Goal: Transaction & Acquisition: Purchase product/service

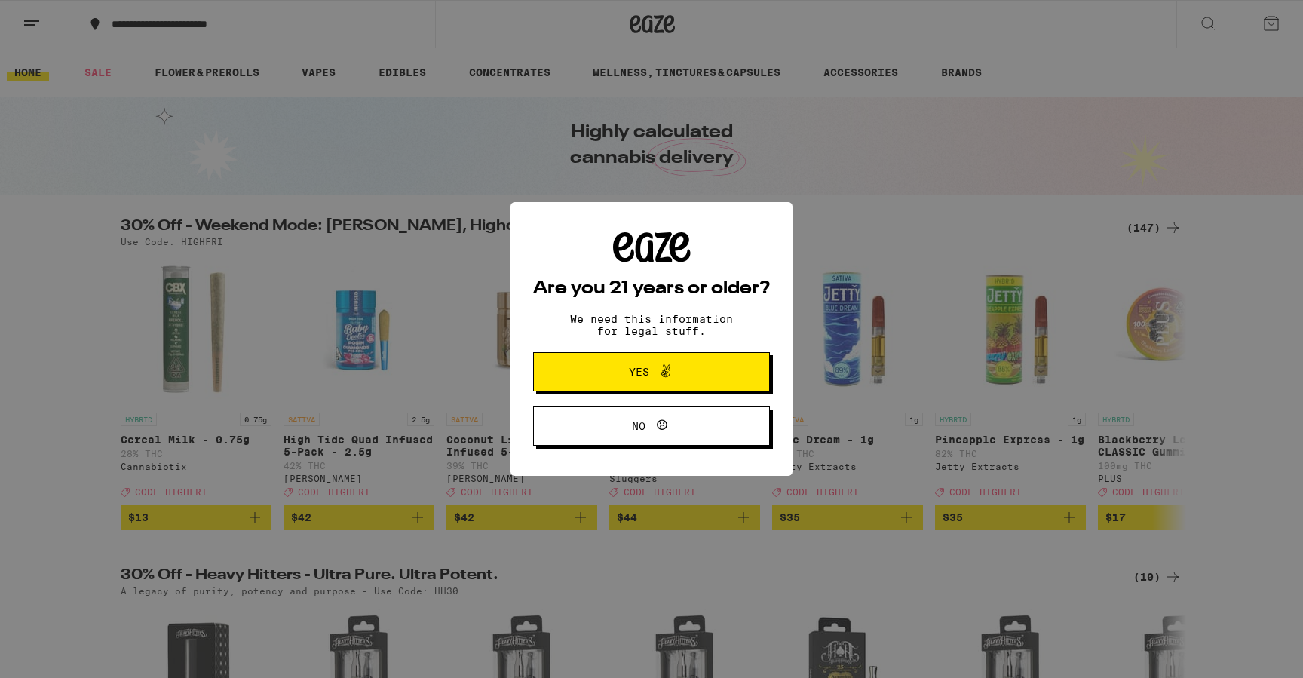
click at [662, 380] on icon at bounding box center [666, 371] width 18 height 18
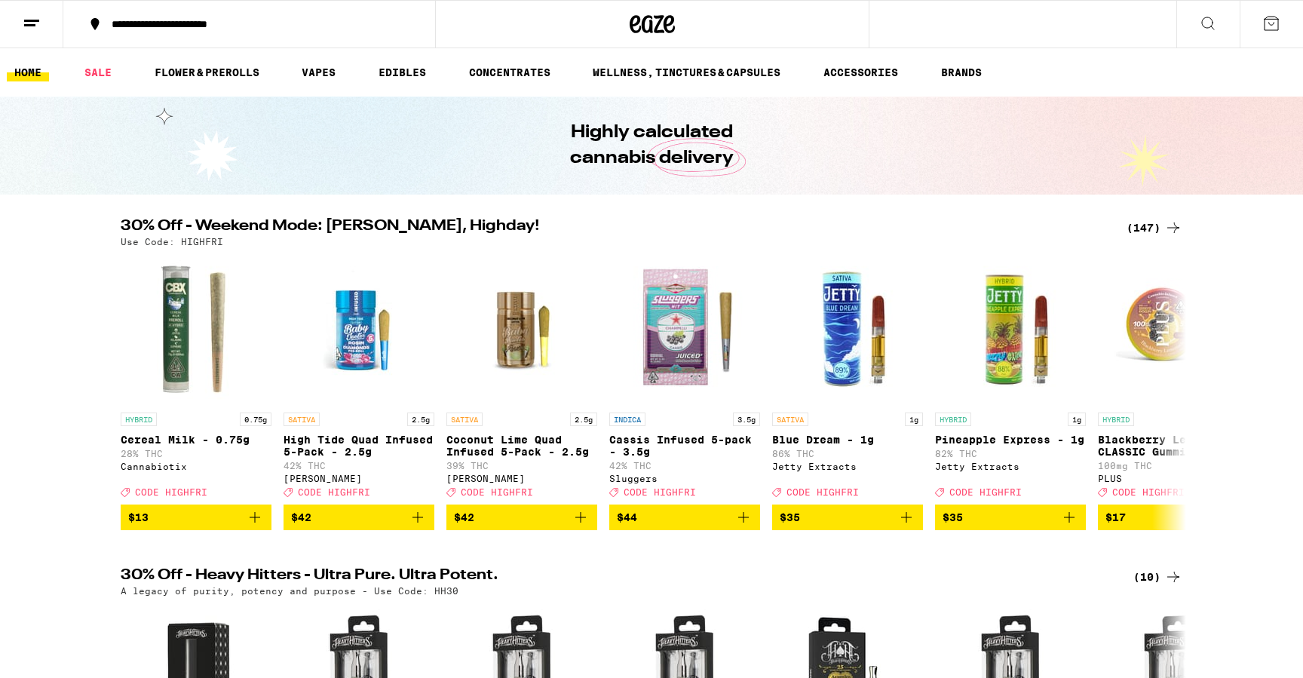
click at [1147, 229] on div "(147)" at bounding box center [1155, 228] width 56 height 18
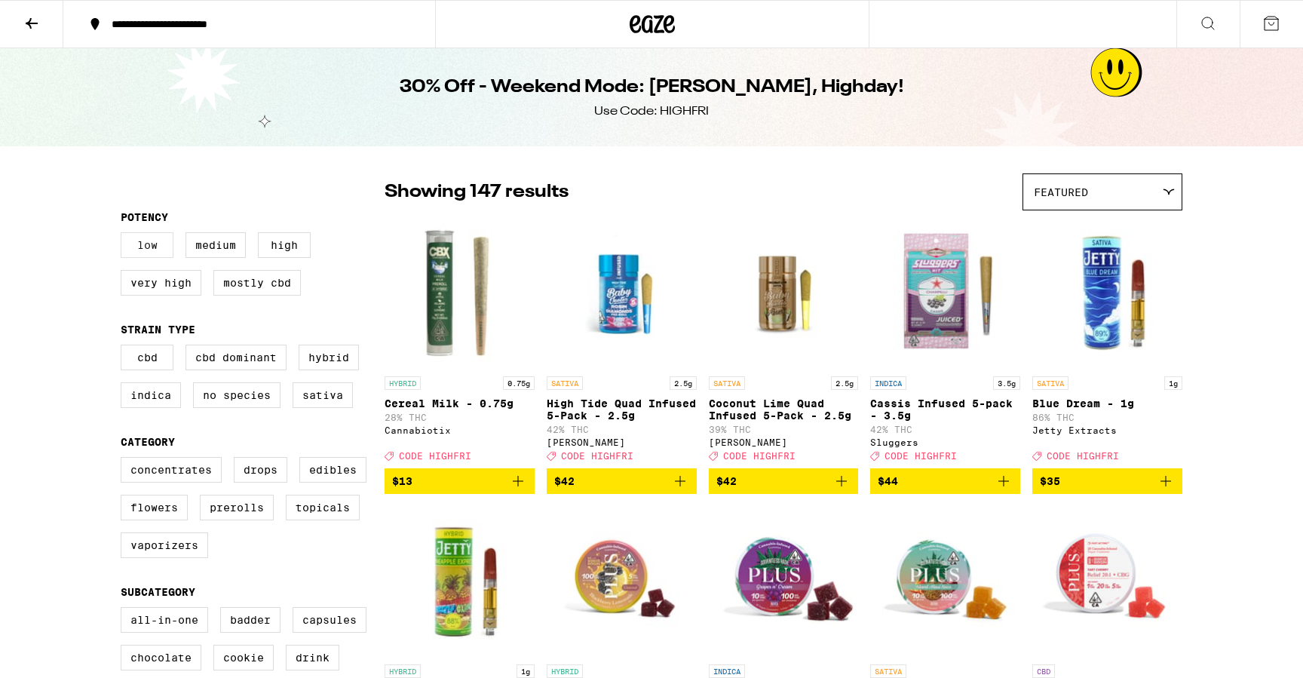
click at [158, 258] on label "Low" at bounding box center [147, 245] width 53 height 26
click at [124, 235] on input "Low" at bounding box center [124, 235] width 1 height 1
checkbox input "true"
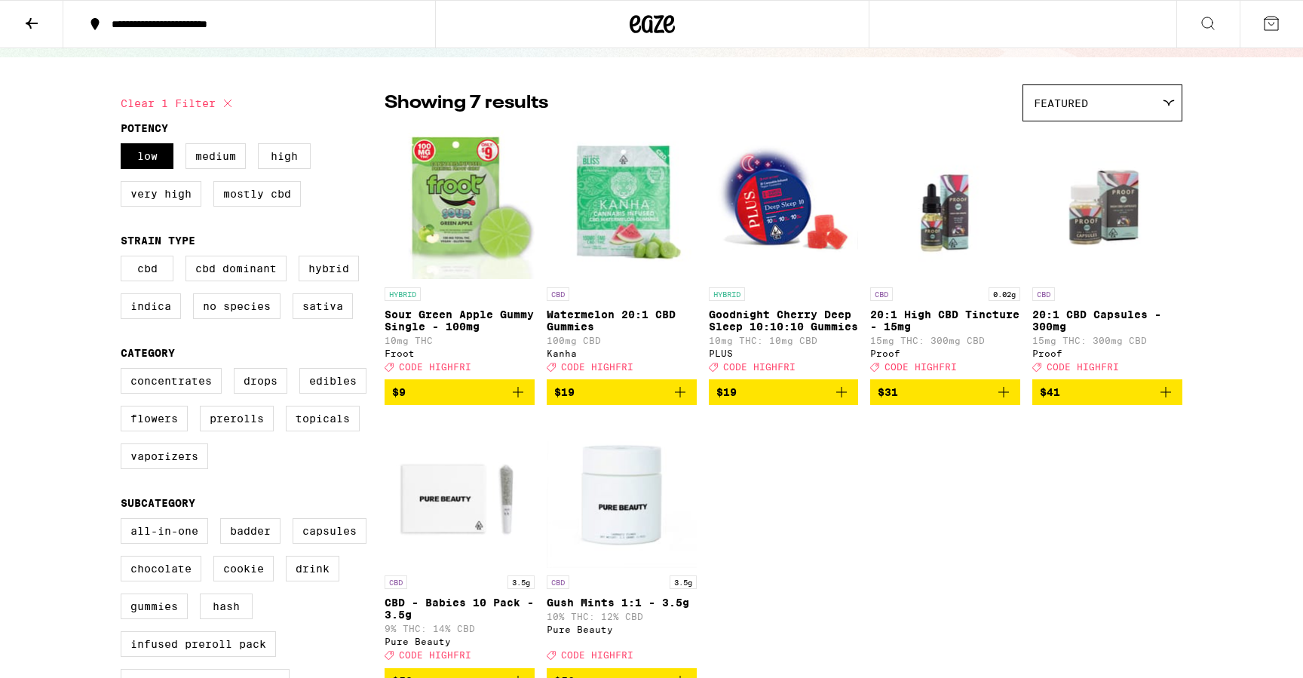
scroll to position [94, 0]
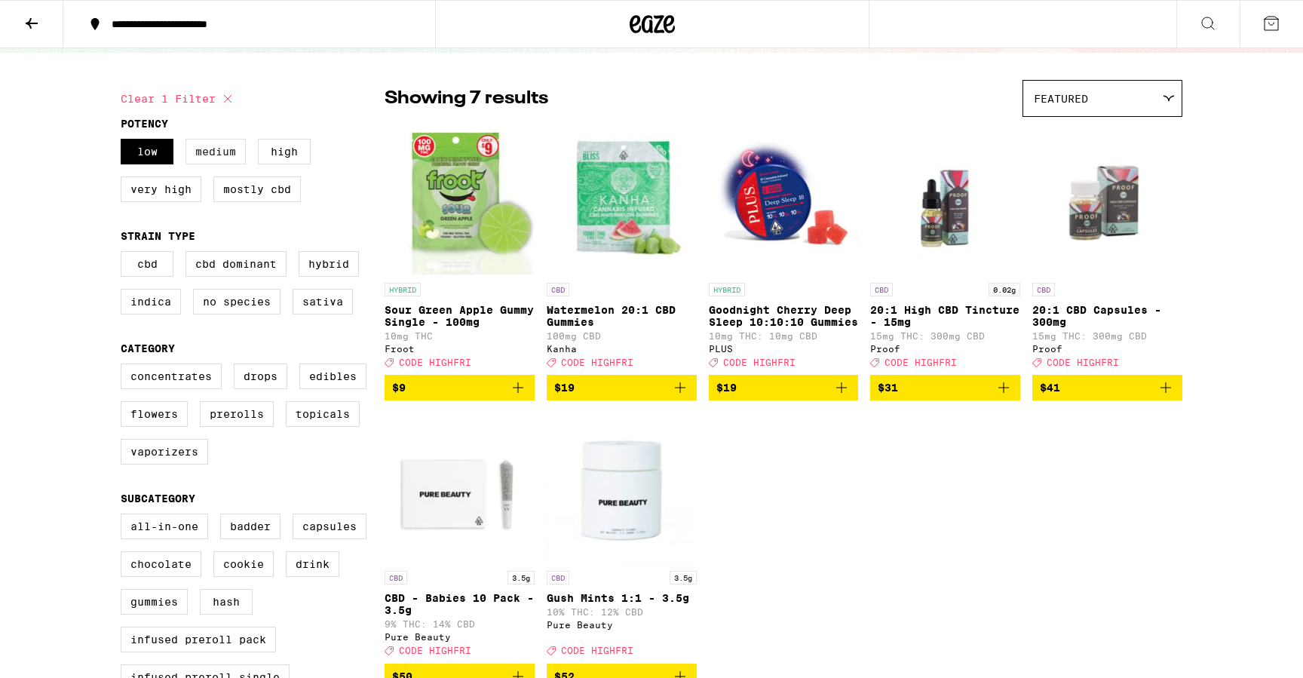
click at [220, 145] on label "Medium" at bounding box center [216, 152] width 60 height 26
click at [124, 142] on input "Medium" at bounding box center [124, 141] width 1 height 1
checkbox input "true"
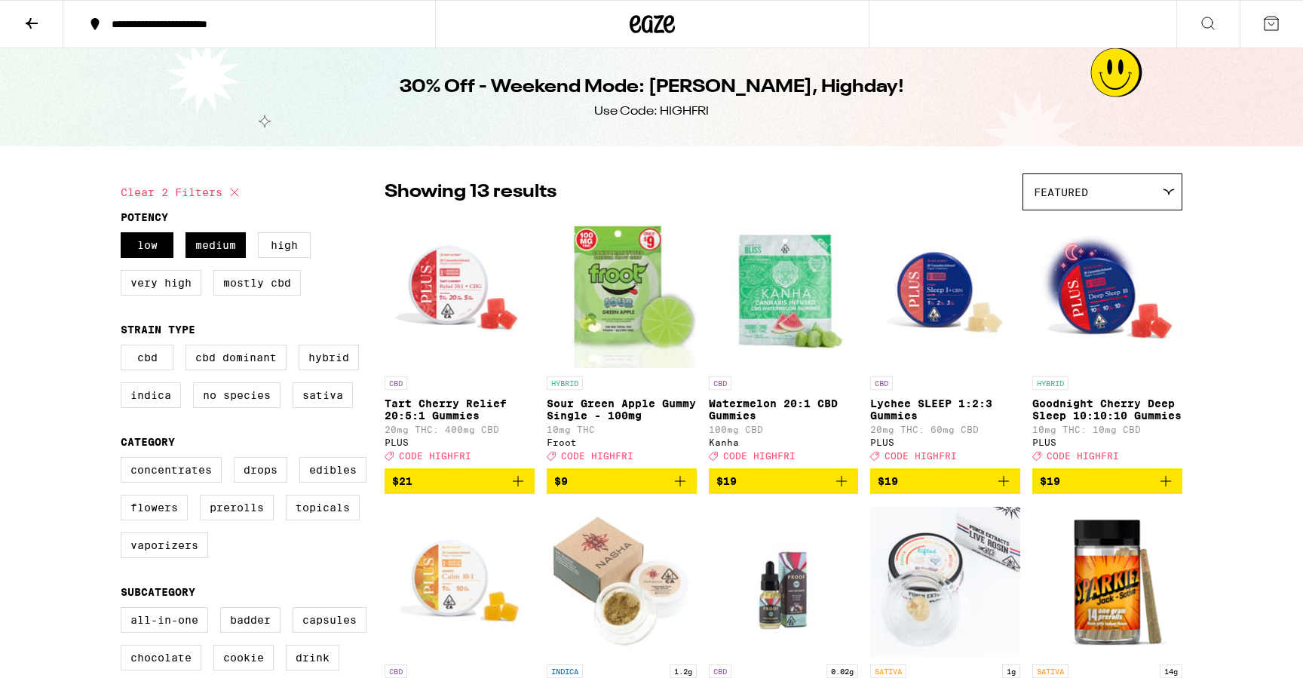
click at [234, 186] on icon at bounding box center [235, 192] width 18 height 18
checkbox input "false"
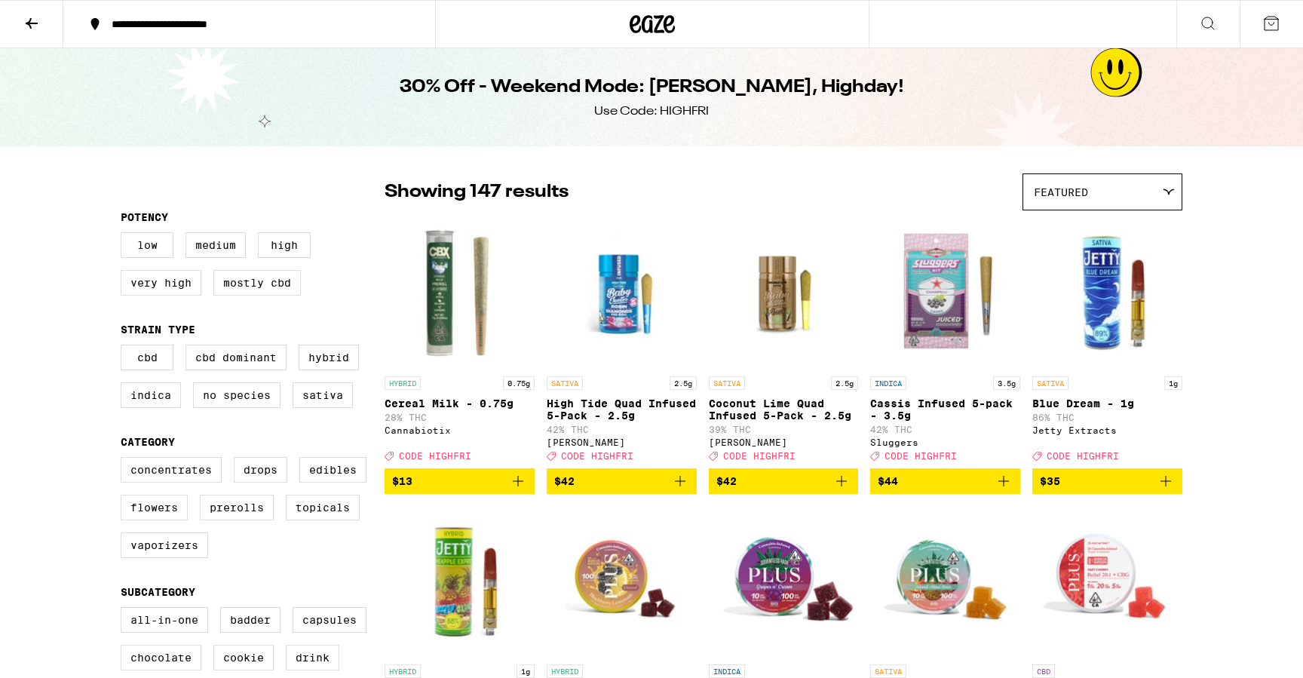
click at [661, 36] on icon at bounding box center [652, 24] width 45 height 27
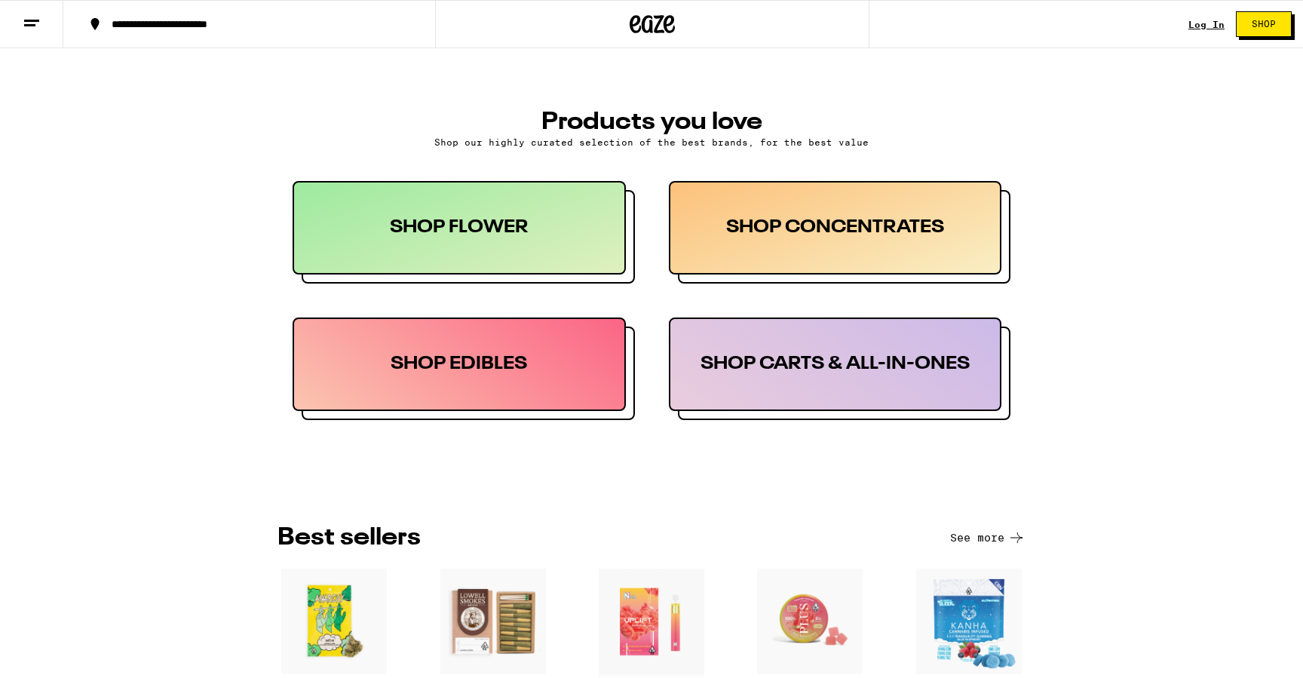
scroll to position [662, 0]
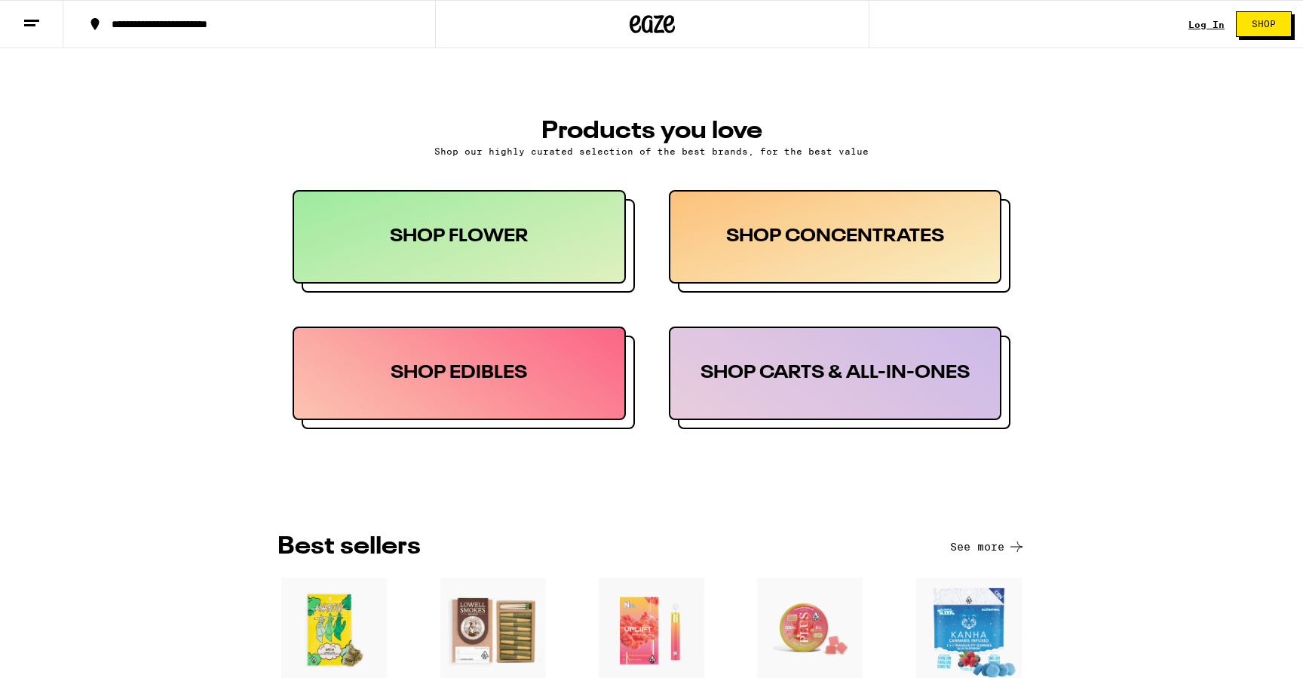
click at [533, 426] on div at bounding box center [468, 383] width 333 height 94
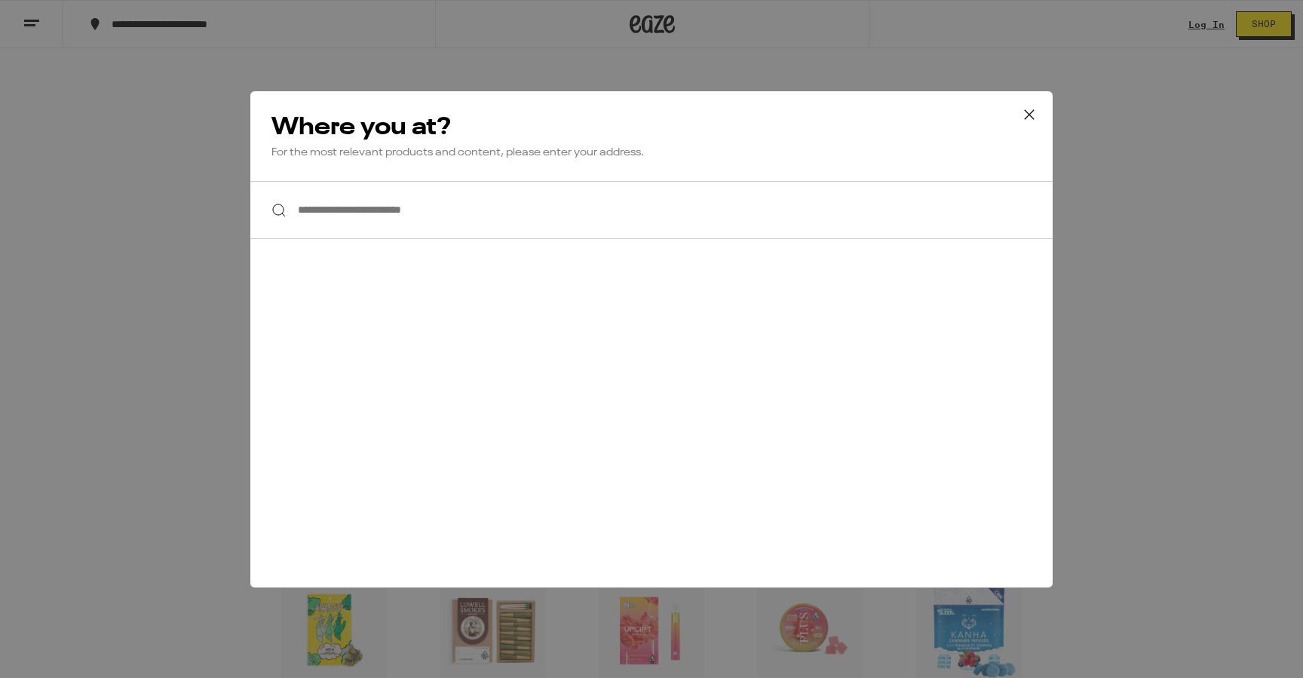
click at [414, 232] on input "**********" at bounding box center [651, 210] width 803 height 58
paste input "**********"
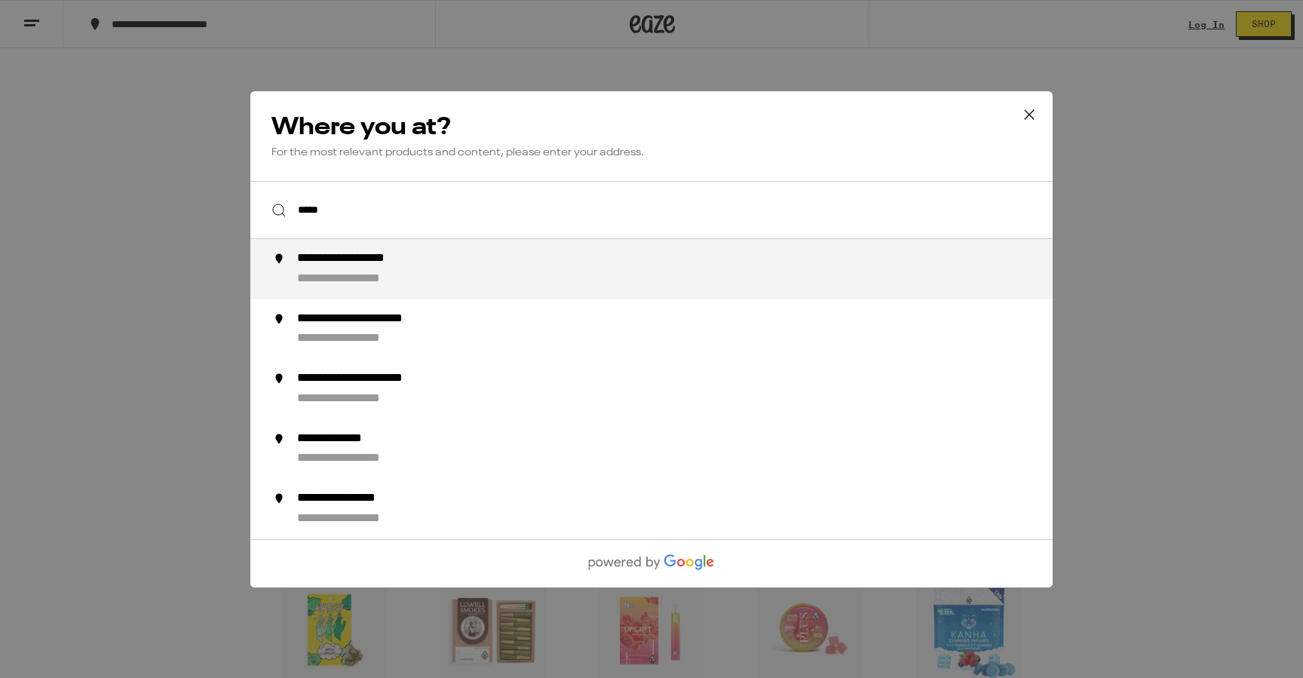
click at [391, 270] on div "**********" at bounding box center [681, 269] width 769 height 36
type input "**********"
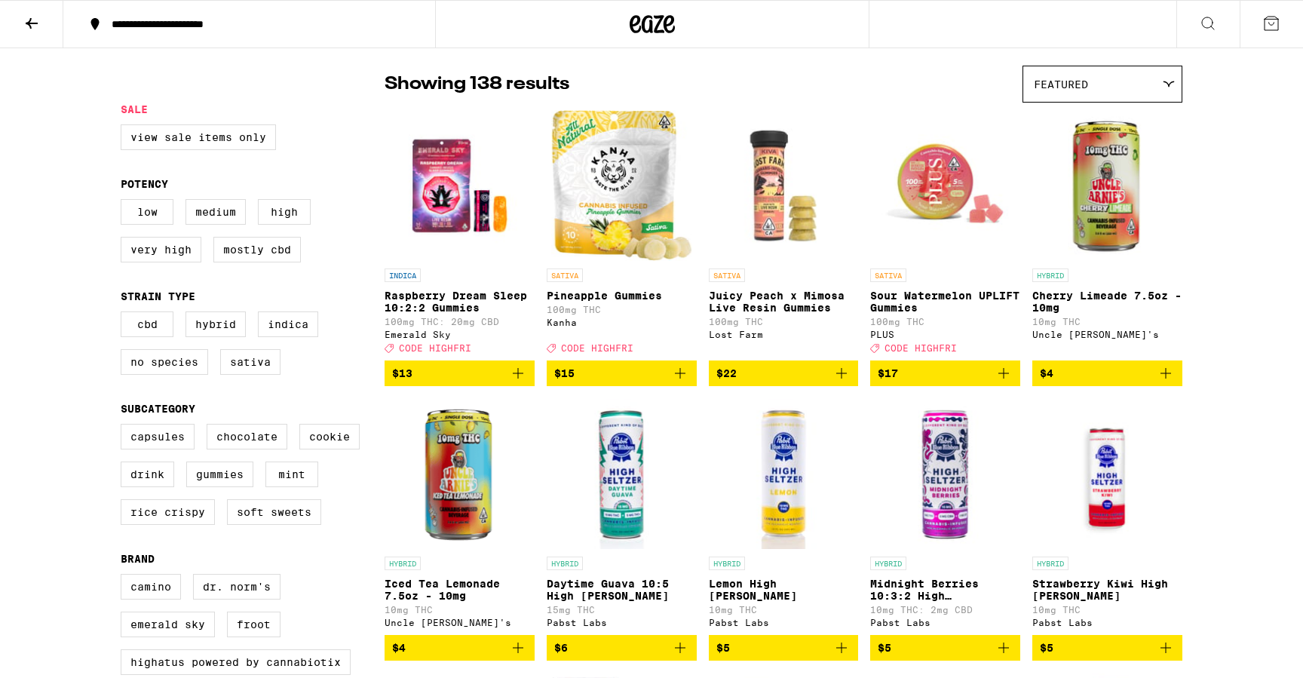
scroll to position [115, 0]
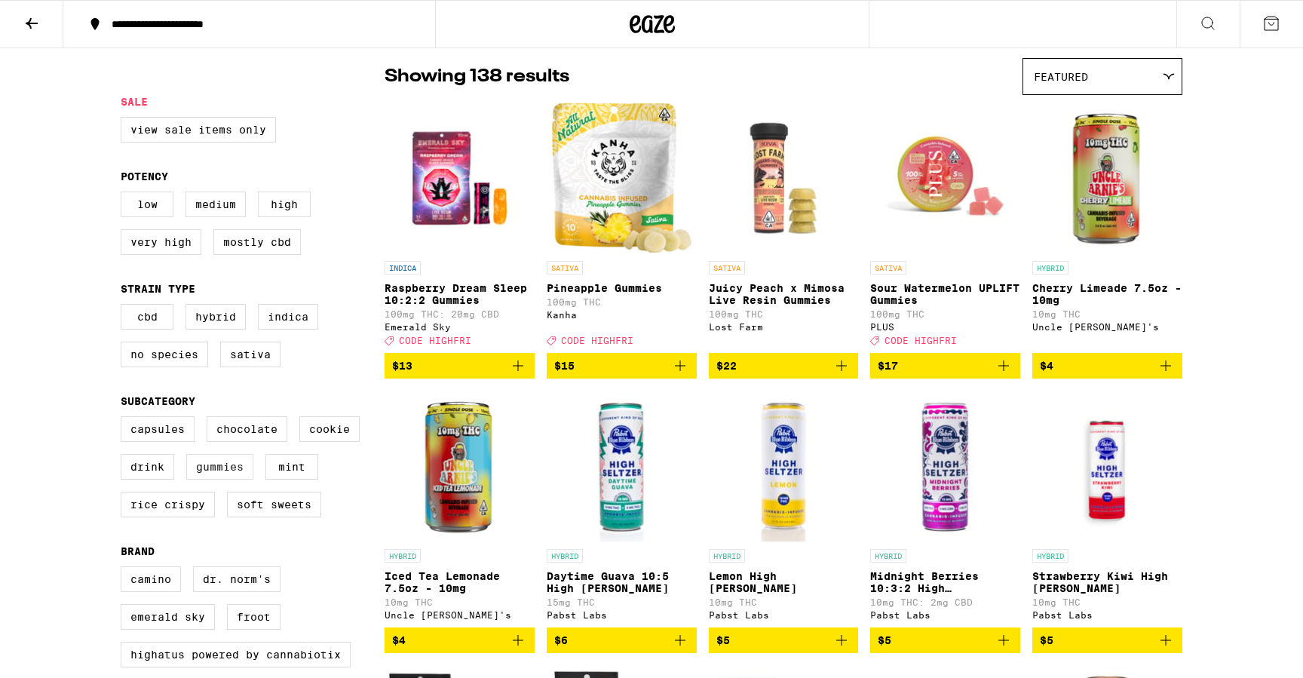
click at [238, 480] on label "Gummies" at bounding box center [219, 467] width 67 height 26
click at [124, 419] on input "Gummies" at bounding box center [124, 419] width 1 height 1
checkbox input "true"
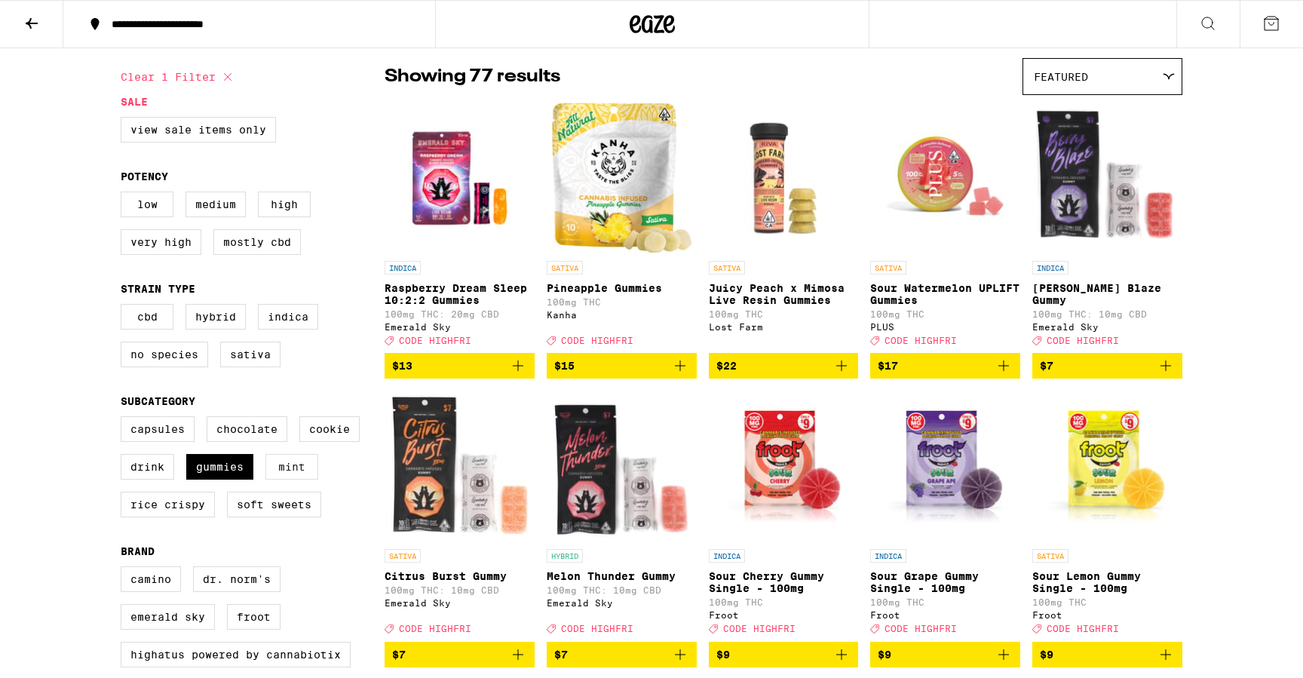
click at [290, 480] on label "Mint" at bounding box center [292, 467] width 53 height 26
click at [124, 419] on input "Mint" at bounding box center [124, 419] width 1 height 1
checkbox input "true"
click at [154, 207] on label "Low" at bounding box center [147, 205] width 53 height 26
click at [124, 195] on input "Low" at bounding box center [124, 194] width 1 height 1
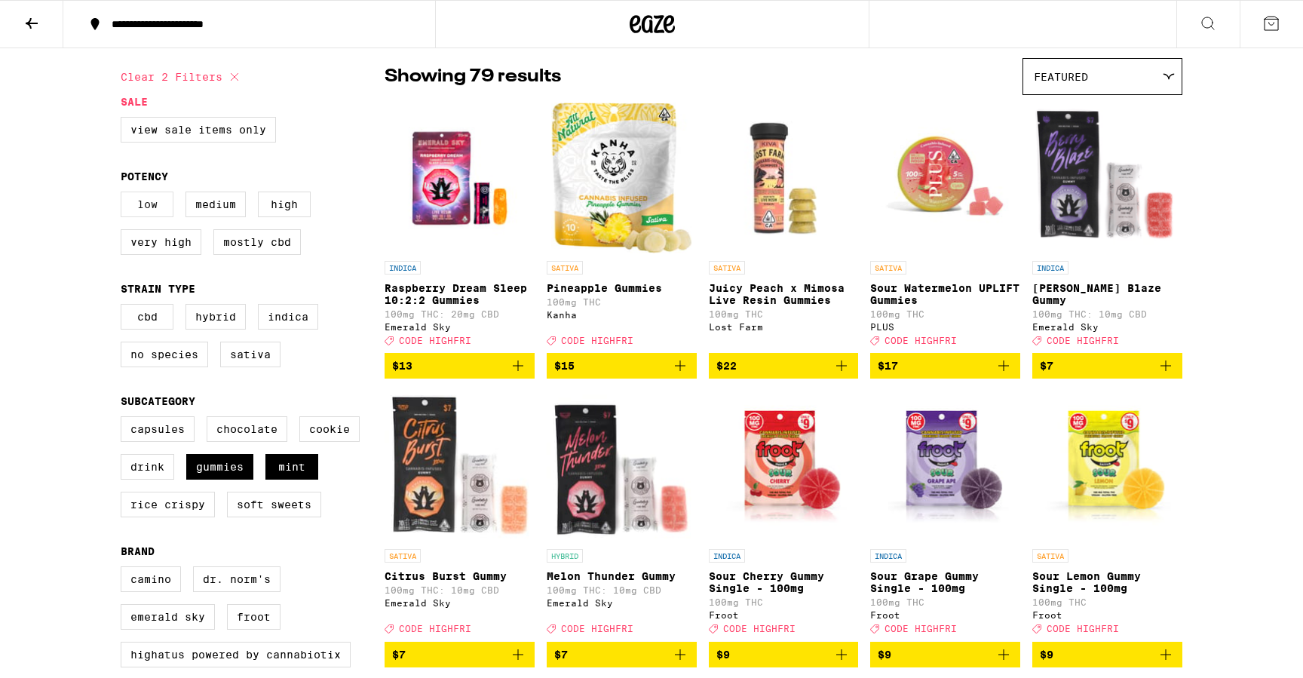
checkbox input "true"
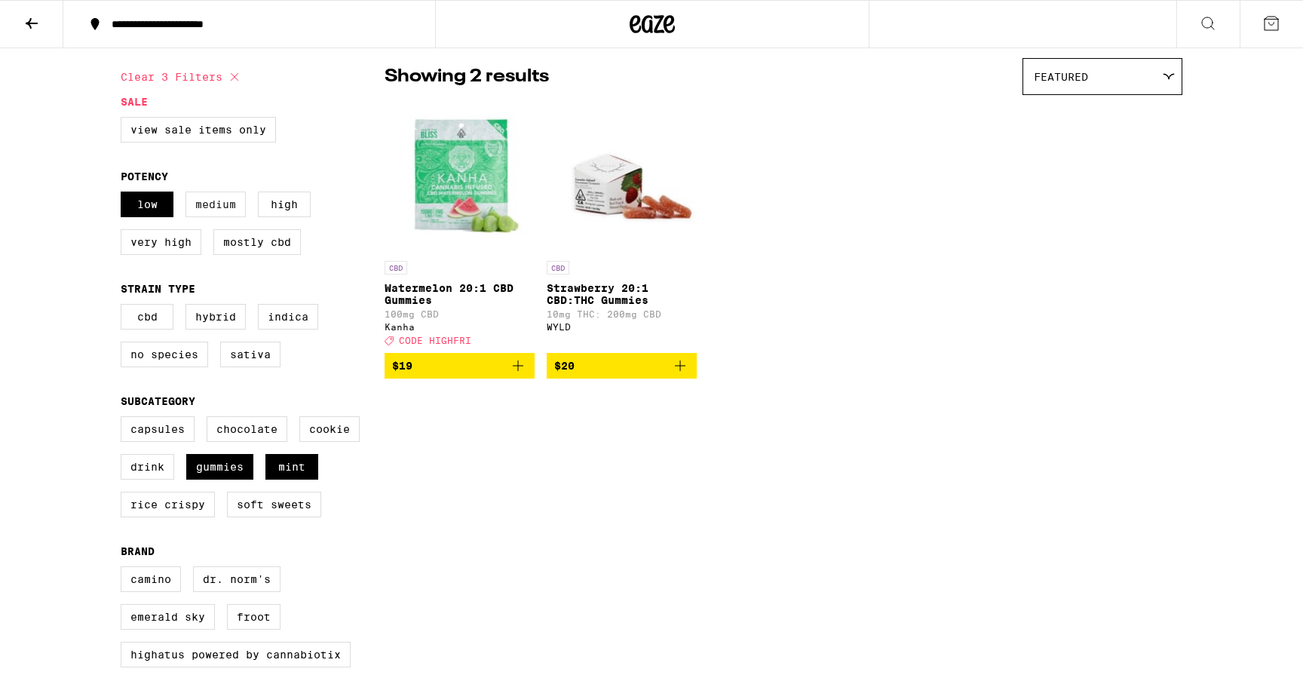
click at [204, 211] on label "Medium" at bounding box center [216, 205] width 60 height 26
click at [124, 195] on input "Medium" at bounding box center [124, 194] width 1 height 1
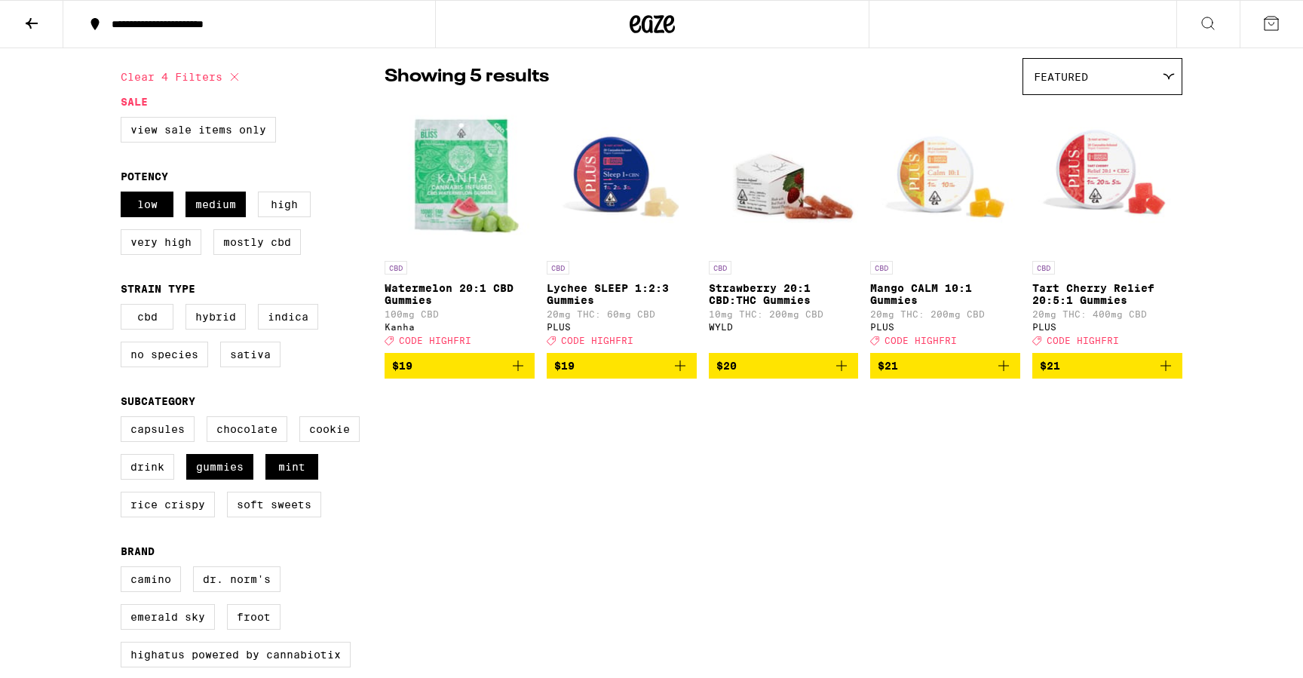
click at [634, 181] on img "Open page for Lychee SLEEP 1:2:3 Gummies from PLUS" at bounding box center [622, 178] width 150 height 151
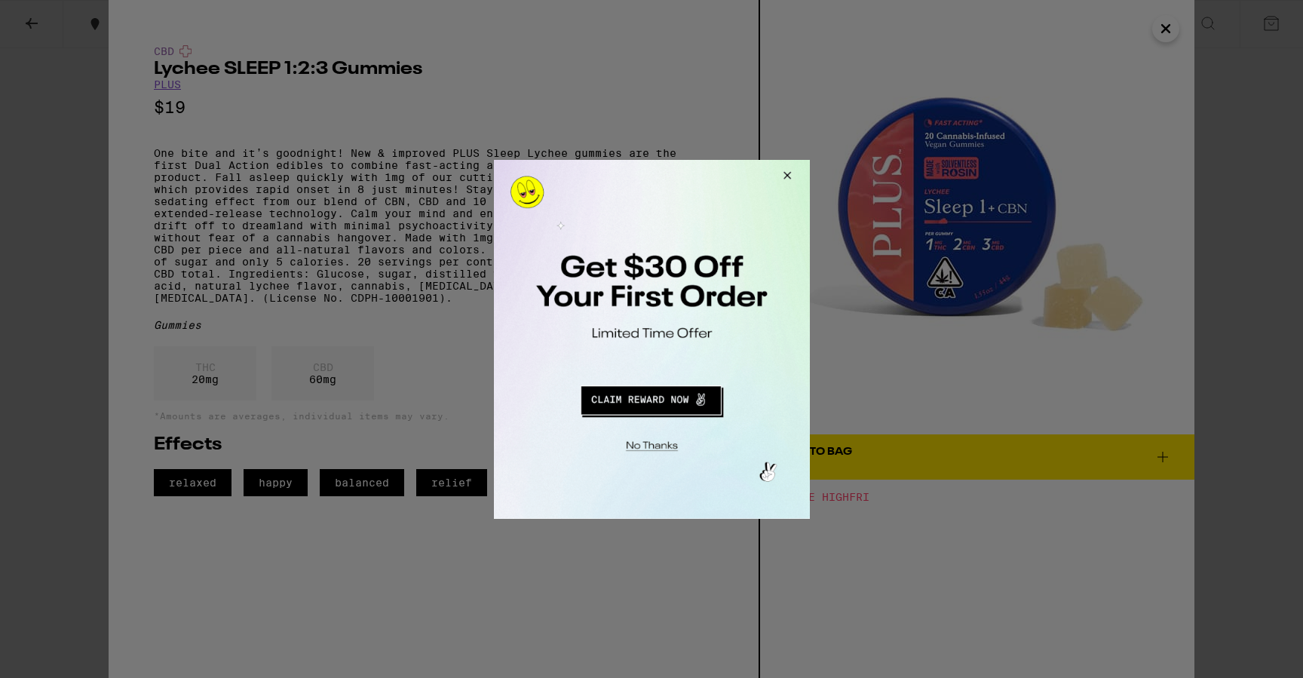
click at [788, 176] on button "Close Modal" at bounding box center [784, 177] width 41 height 36
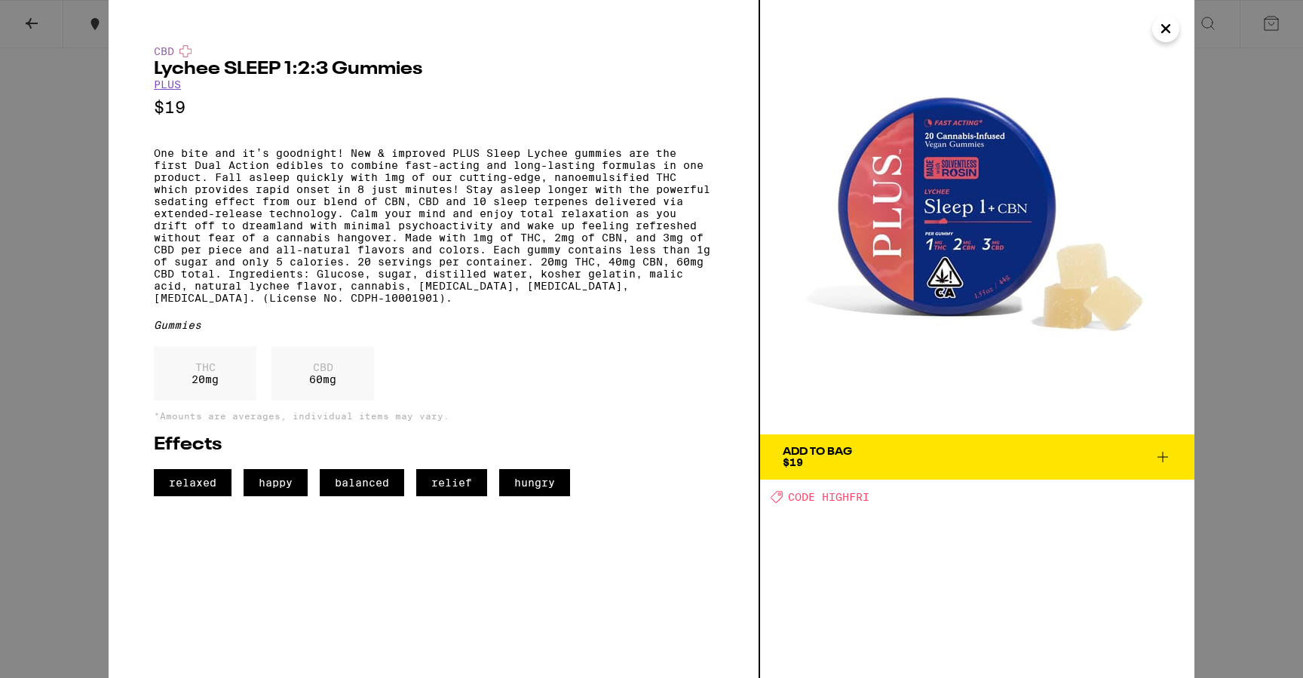
click at [1164, 23] on icon "Close" at bounding box center [1166, 28] width 18 height 23
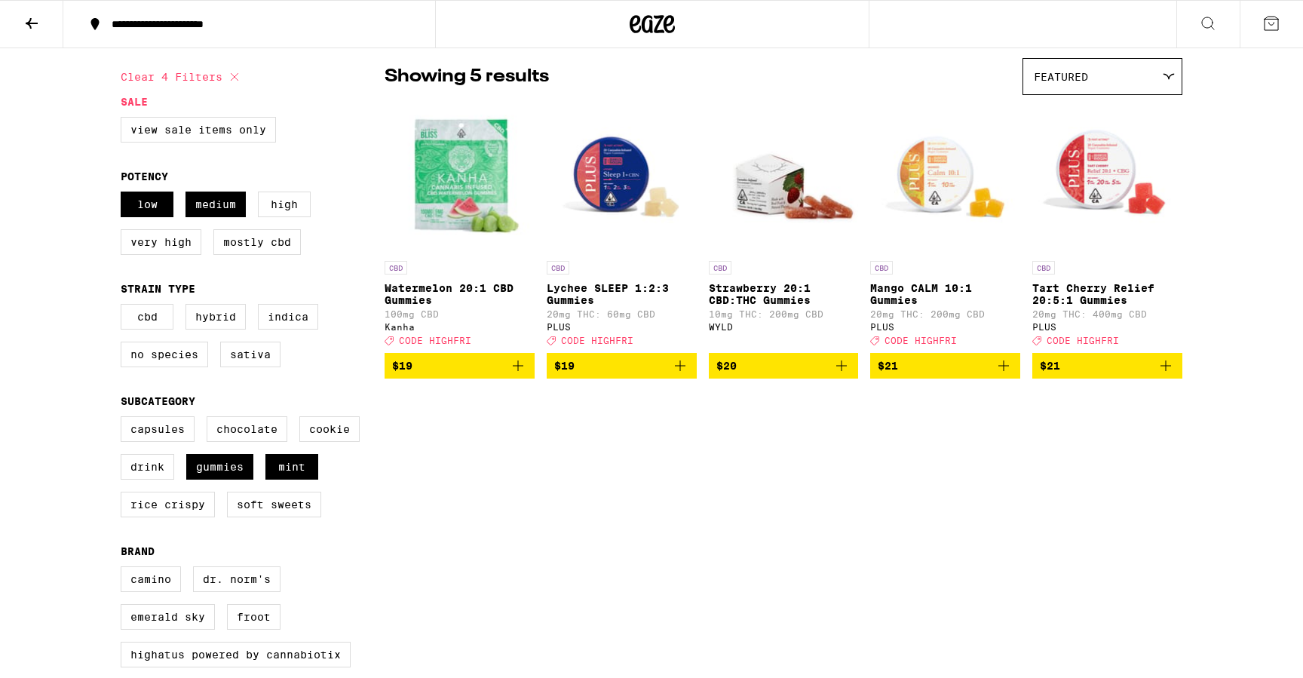
click at [796, 190] on img "Open page for Strawberry 20:1 CBD:THC Gummies from WYLD" at bounding box center [784, 178] width 150 height 151
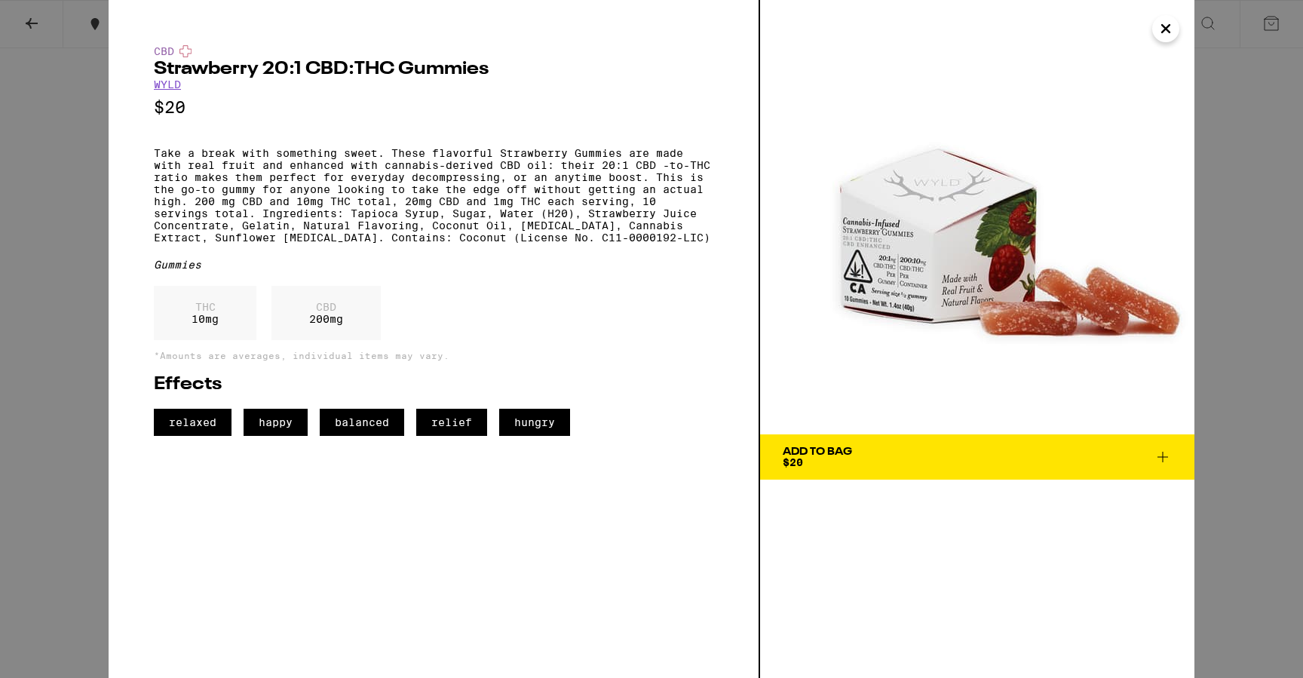
click at [904, 284] on img at bounding box center [977, 217] width 434 height 434
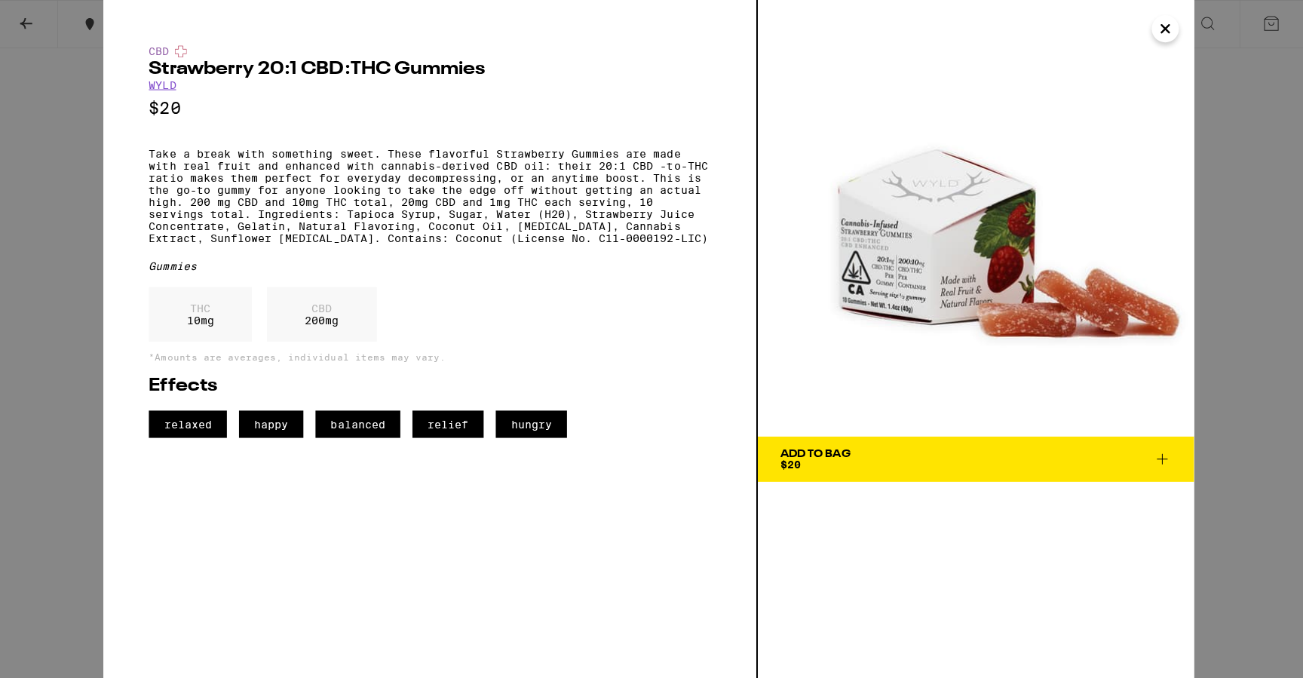
scroll to position [115, 0]
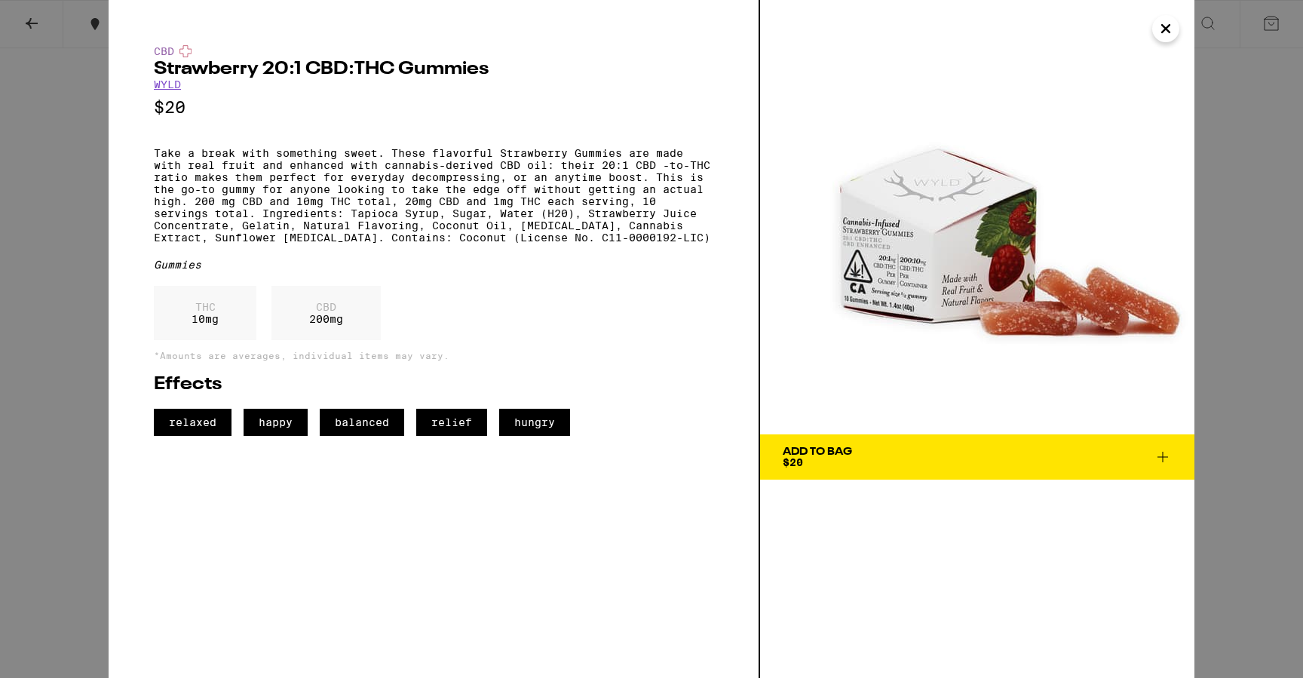
click at [1162, 35] on icon "Close" at bounding box center [1166, 28] width 18 height 23
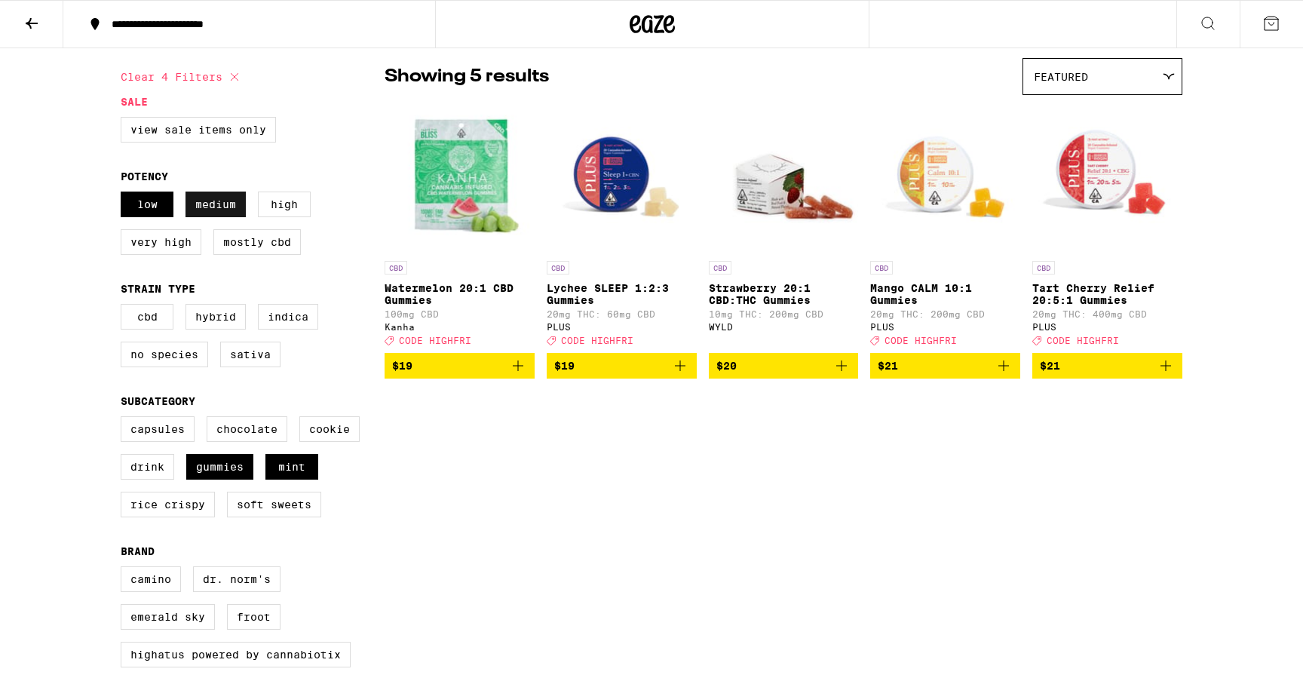
click at [223, 209] on label "Medium" at bounding box center [216, 205] width 60 height 26
click at [124, 195] on input "Medium" at bounding box center [124, 194] width 1 height 1
checkbox input "false"
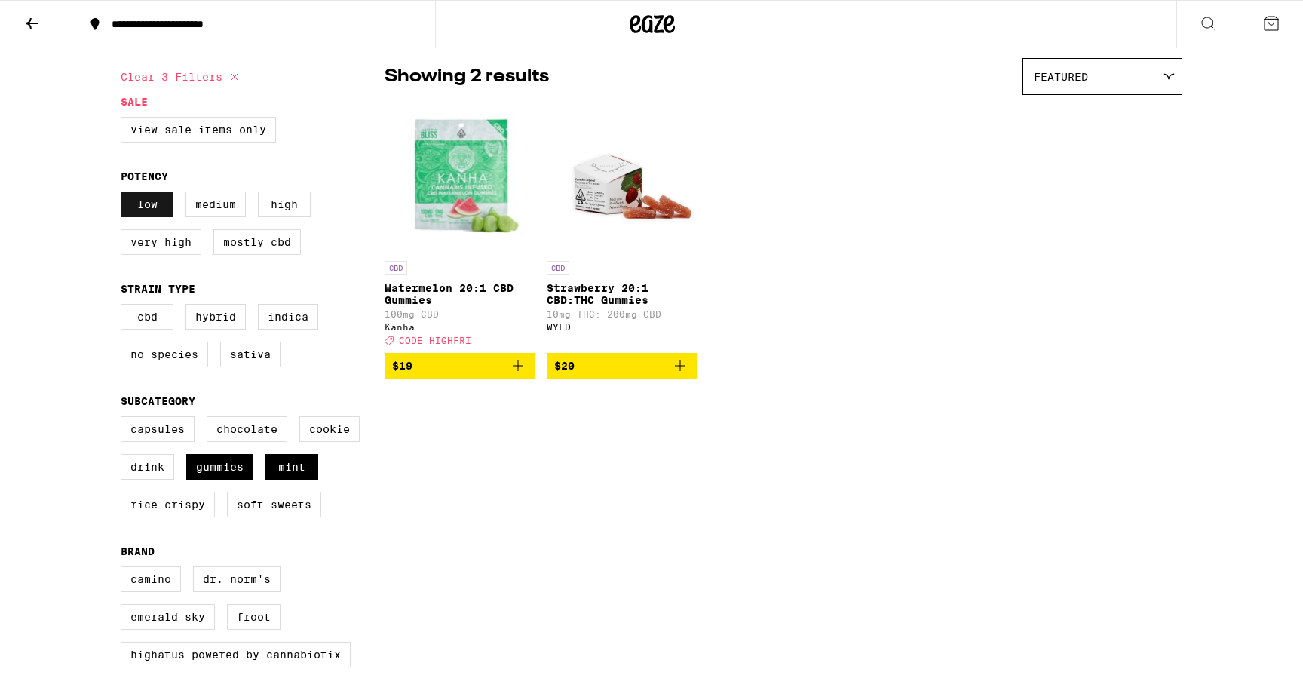
click at [128, 209] on label "Low" at bounding box center [147, 205] width 53 height 26
click at [124, 195] on input "Low" at bounding box center [124, 194] width 1 height 1
checkbox input "false"
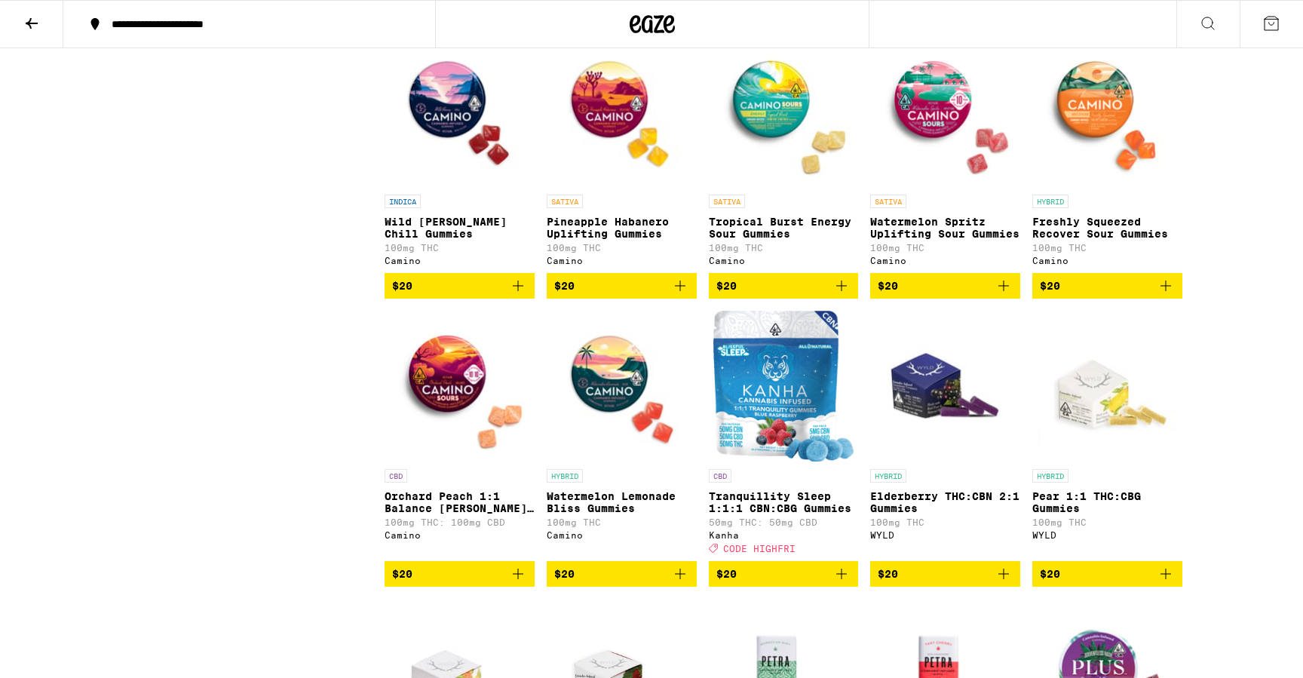
scroll to position [3348, 0]
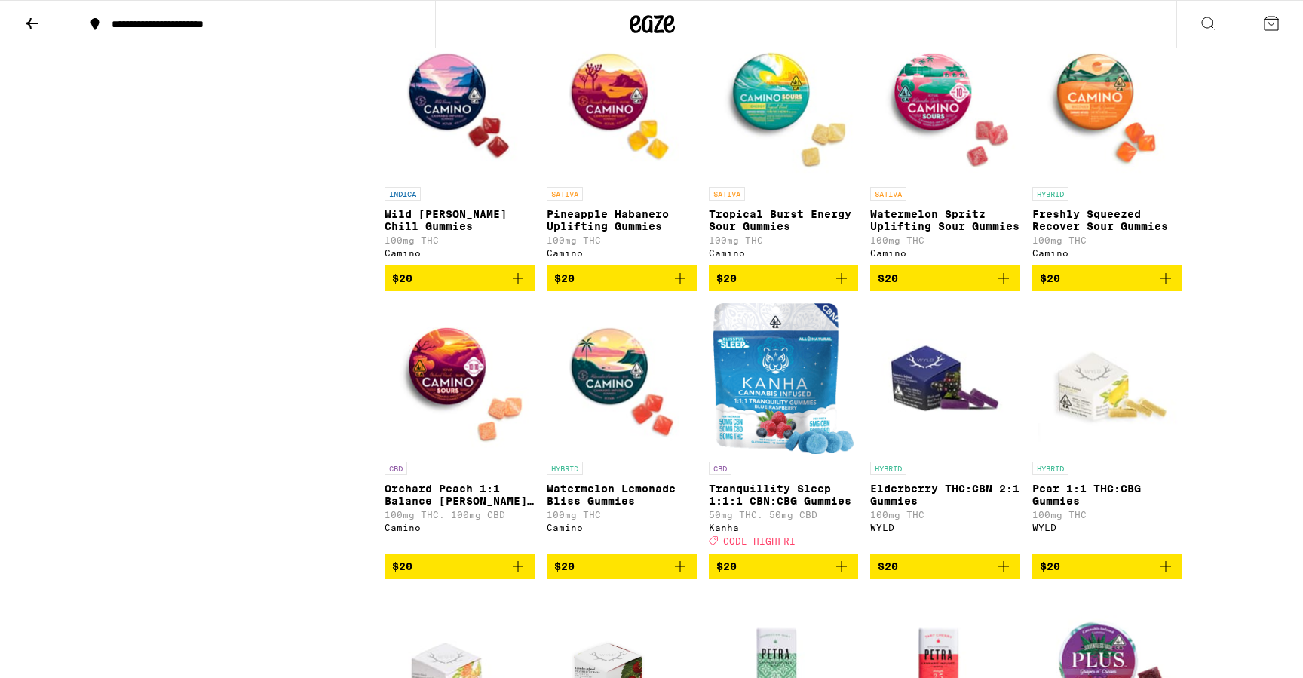
click at [437, 180] on img "Open page for Wild Berry Chill Gummies from Camino" at bounding box center [460, 104] width 150 height 151
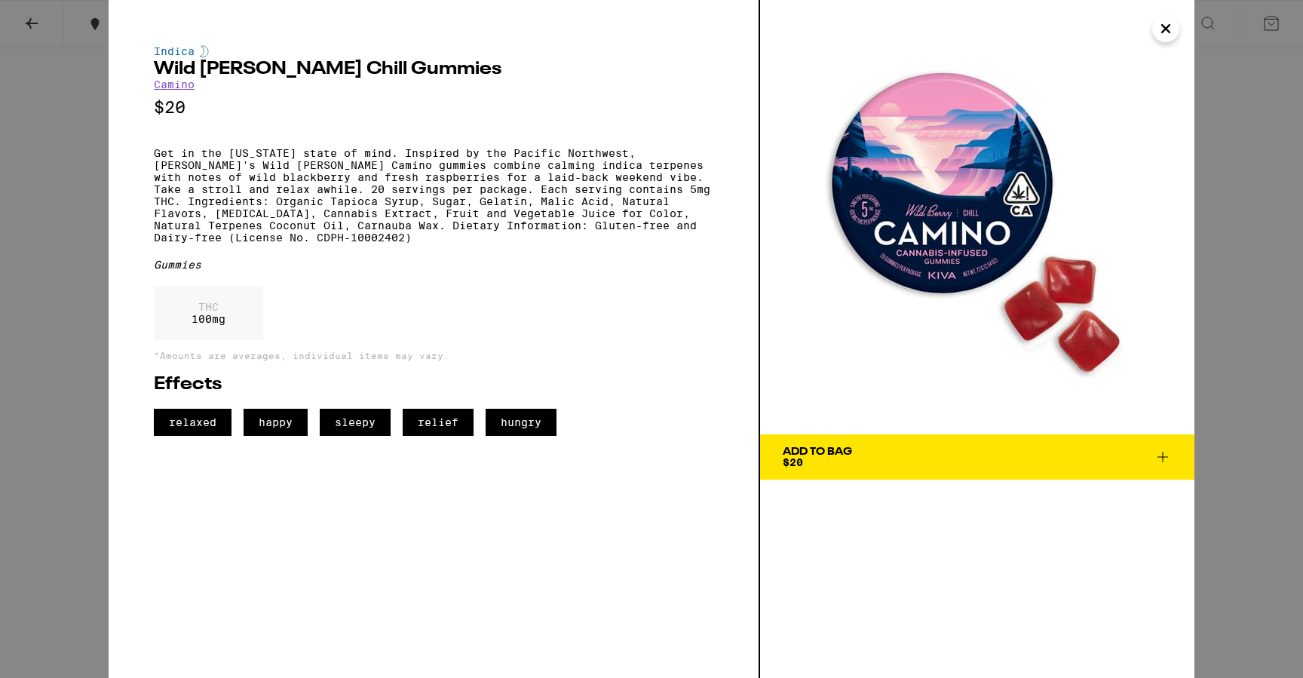
click at [922, 449] on span "Add To Bag $20" at bounding box center [977, 457] width 389 height 21
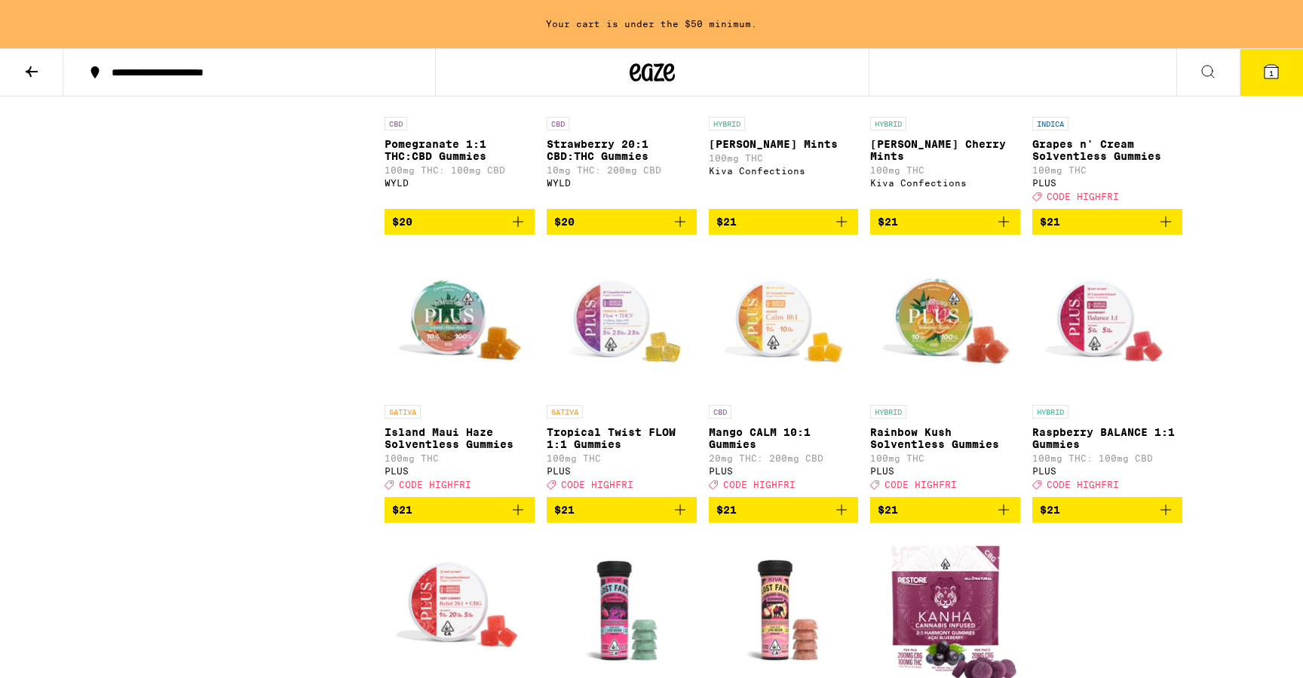
scroll to position [4032, 0]
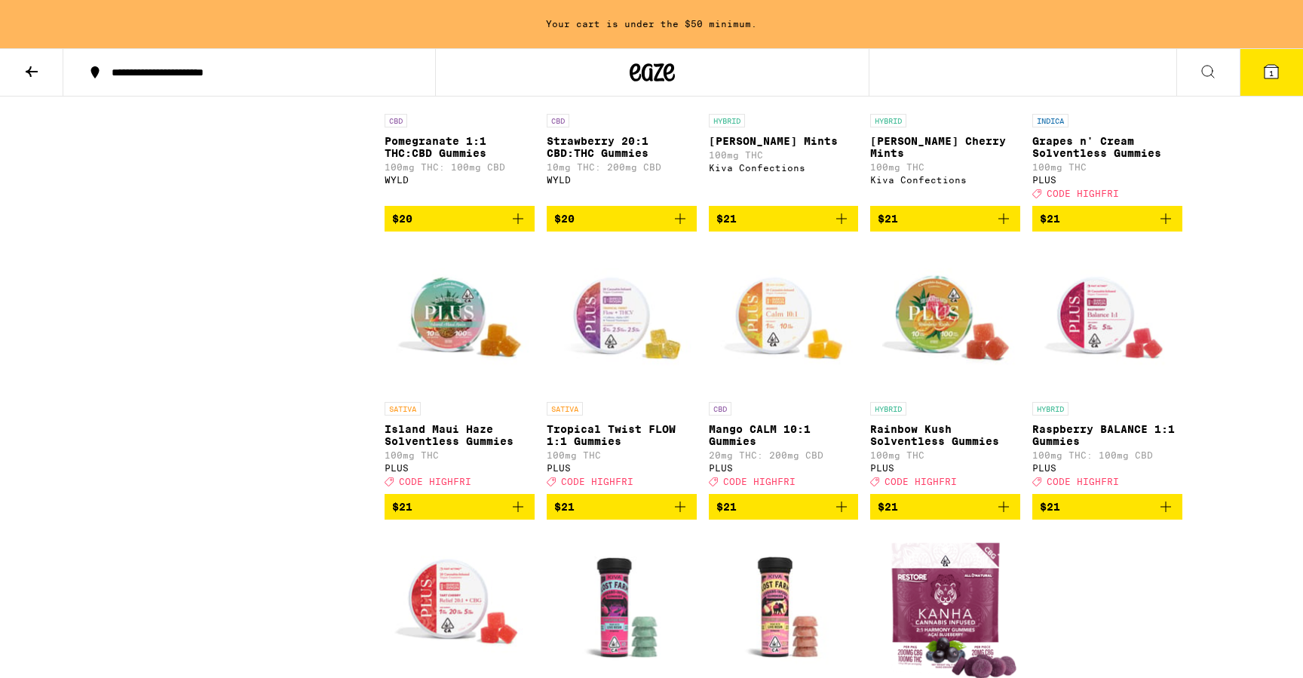
click at [843, 228] on icon "Add to bag" at bounding box center [842, 219] width 18 height 18
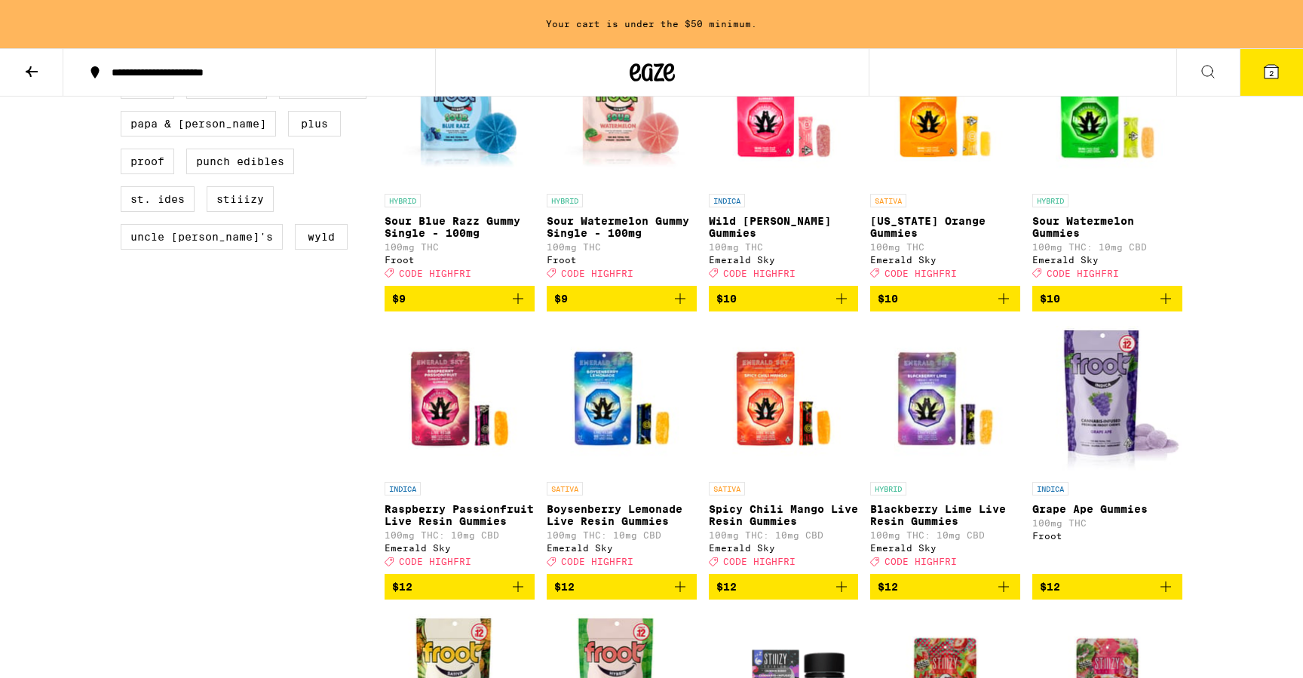
scroll to position [722, 0]
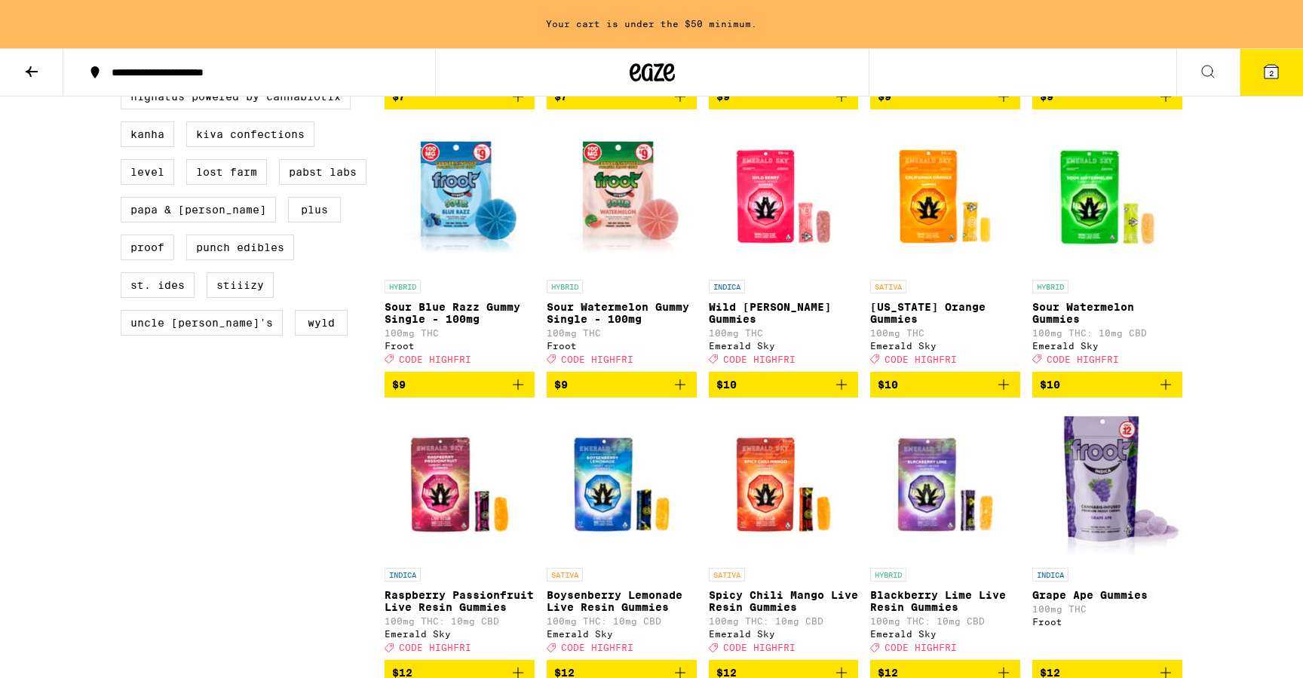
click at [1277, 73] on icon at bounding box center [1272, 72] width 14 height 14
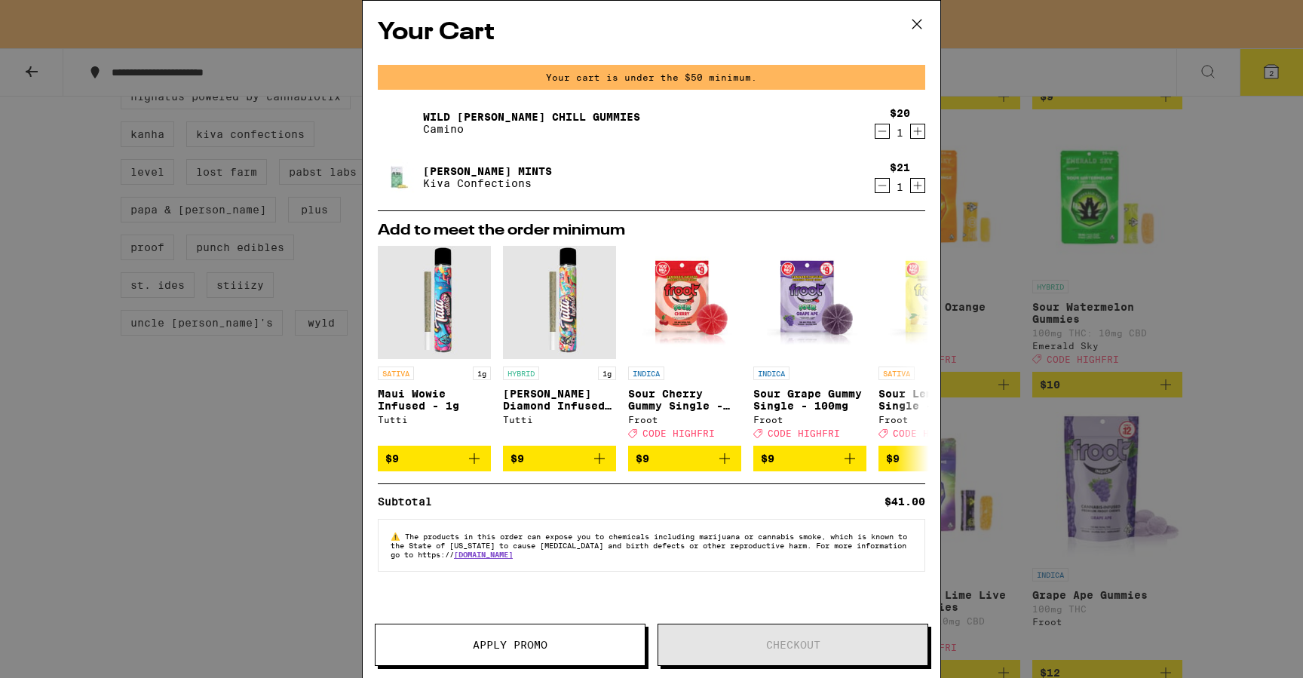
click at [917, 26] on icon at bounding box center [917, 24] width 23 height 23
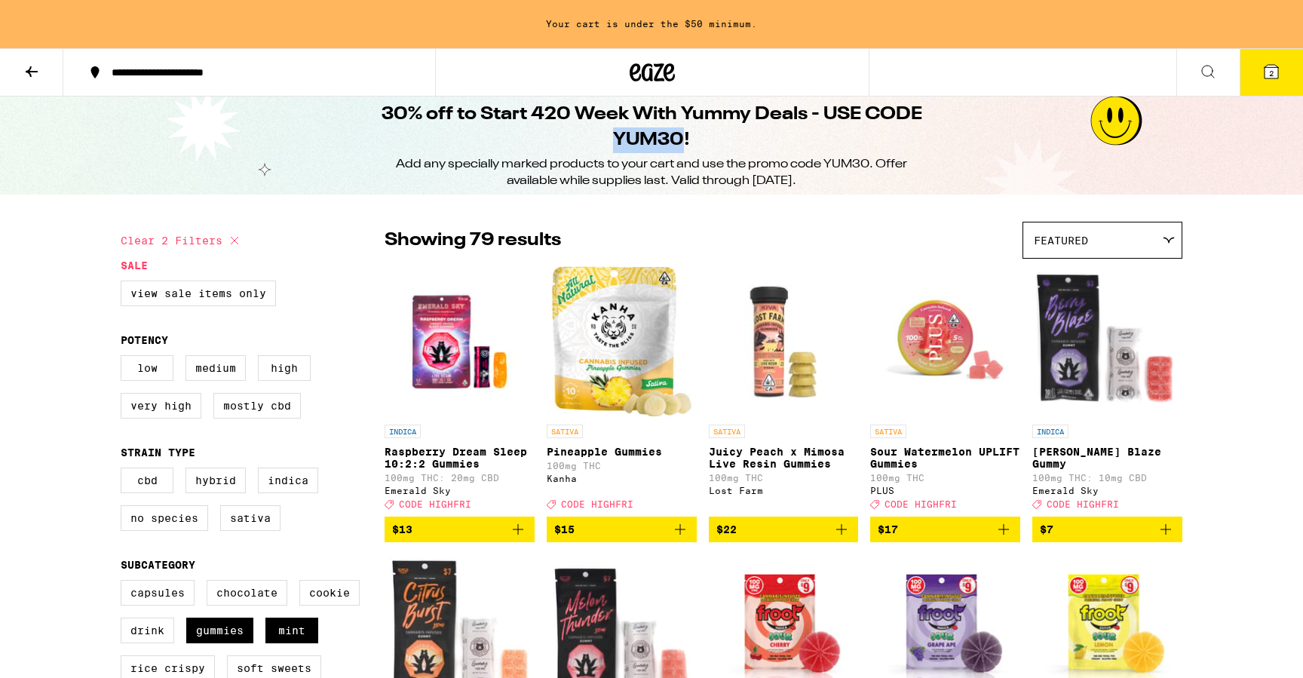
drag, startPoint x: 613, startPoint y: 143, endPoint x: 683, endPoint y: 143, distance: 70.2
click at [683, 143] on h1 "30% off to Start 420 Week With Yummy Deals - USE CODE YUM30!" at bounding box center [651, 127] width 549 height 51
copy h1 "YUM30"
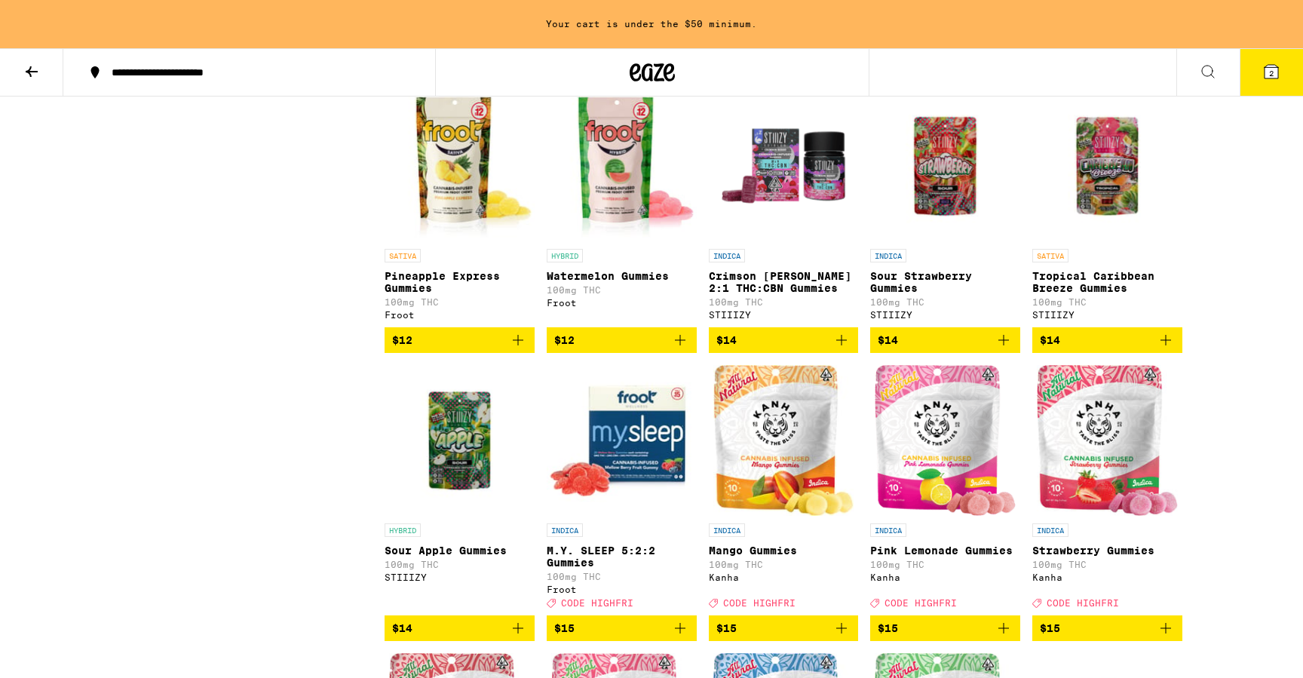
scroll to position [1298, 0]
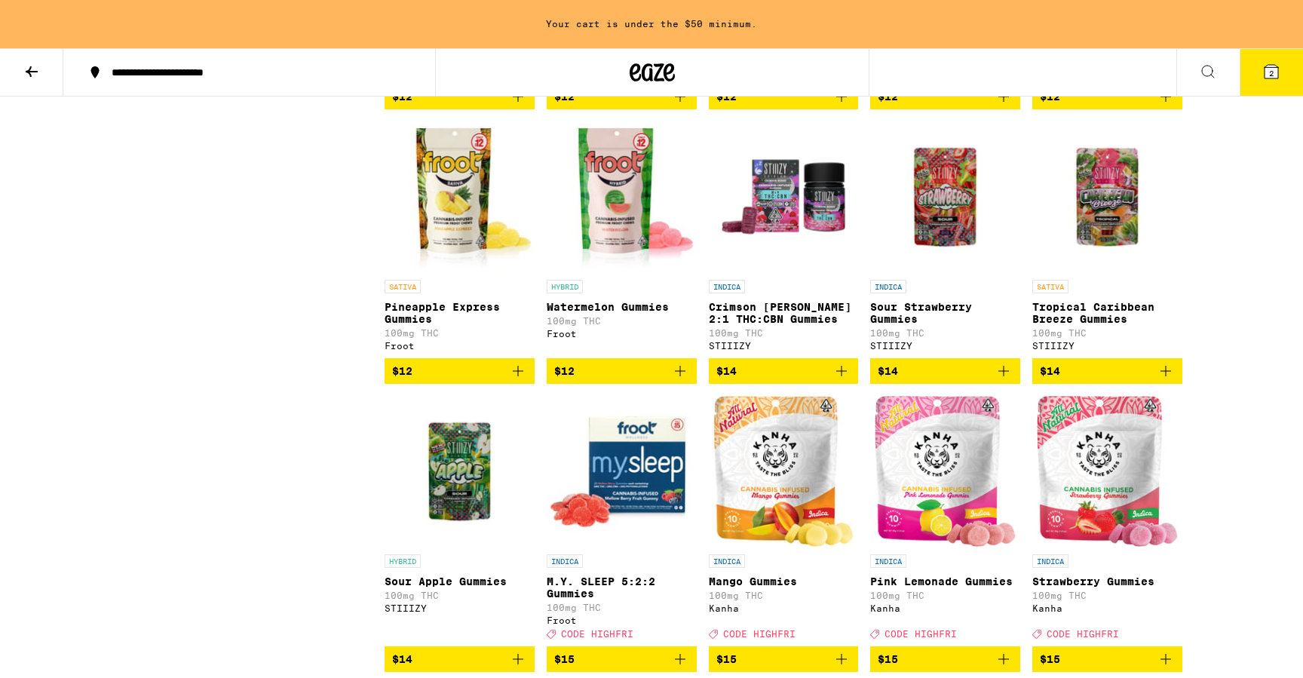
click at [1278, 69] on icon at bounding box center [1272, 72] width 14 height 14
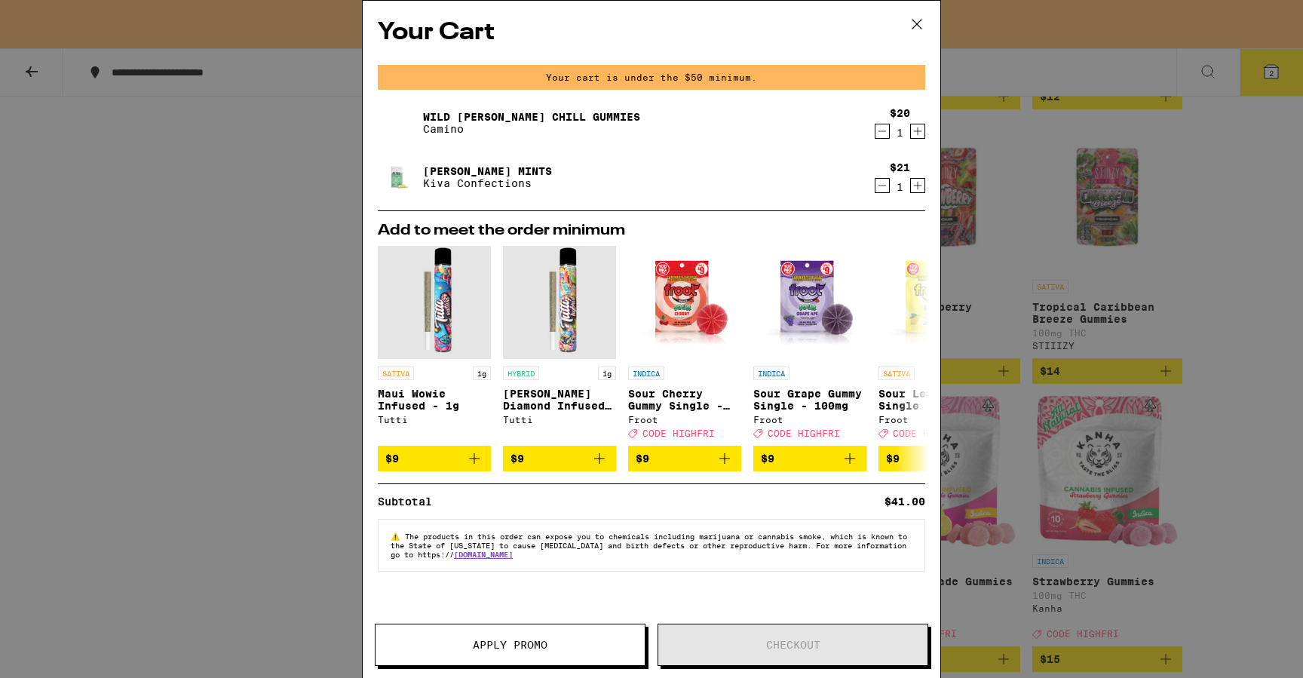
click at [1248, 332] on div "Your Cart Your cart is under the $50 minimum. Wild [PERSON_NAME] Chill Gummies …" at bounding box center [651, 339] width 1303 height 678
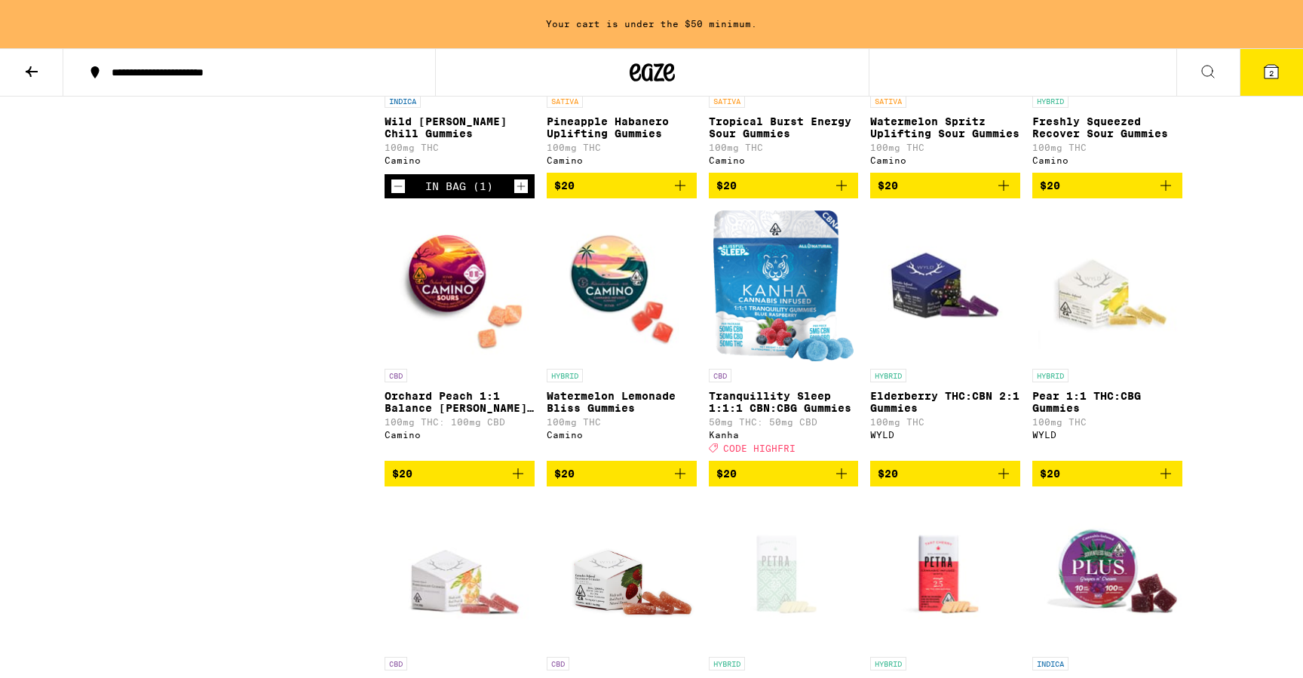
scroll to position [3511, 0]
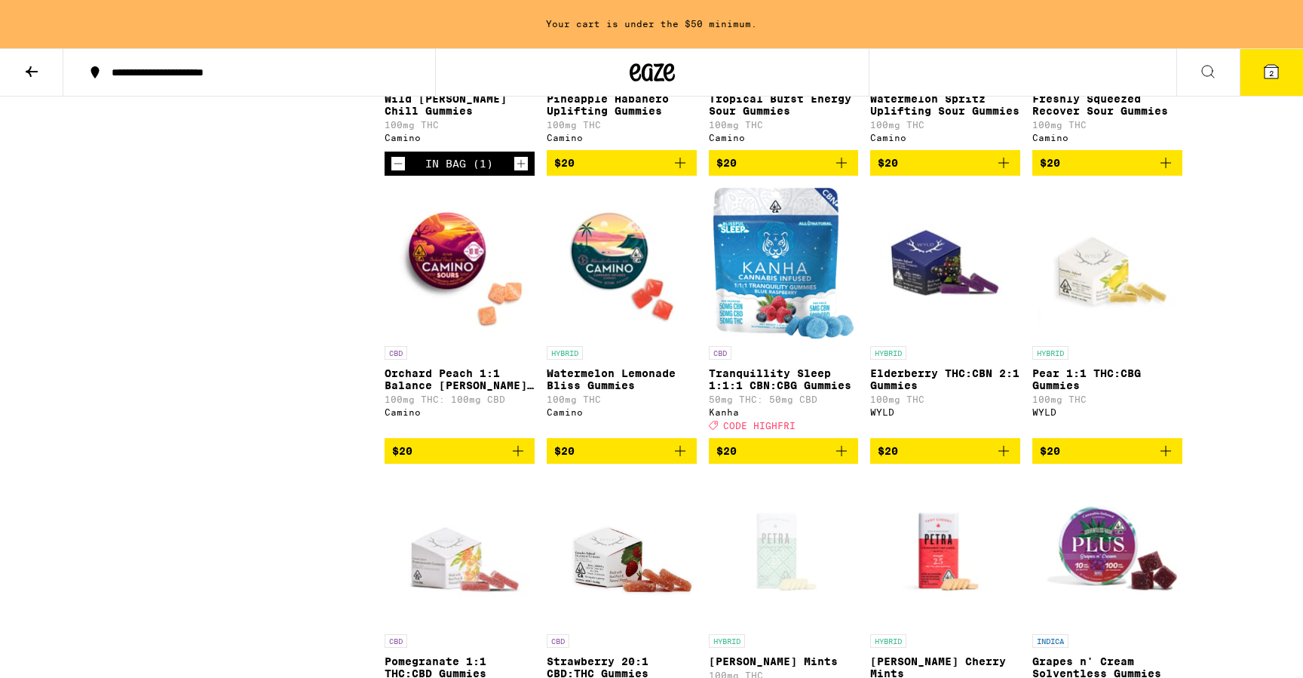
click at [683, 460] on icon "Add to bag" at bounding box center [680, 451] width 18 height 18
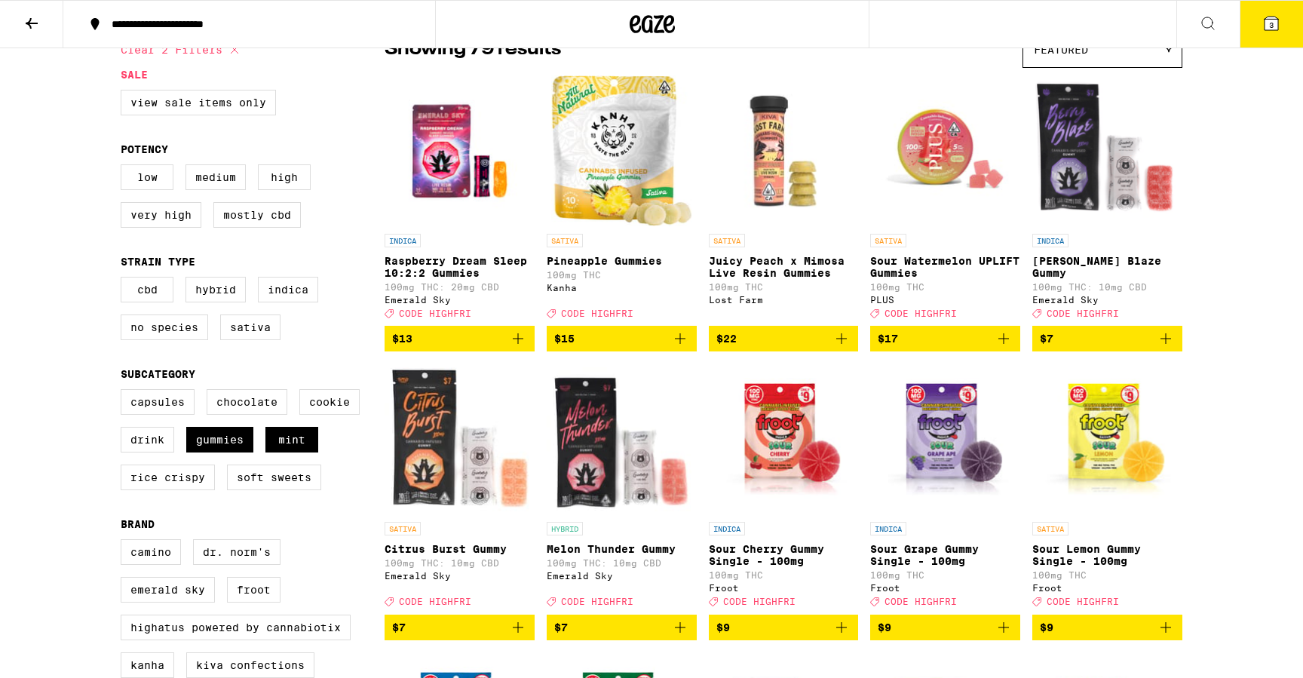
scroll to position [158, 0]
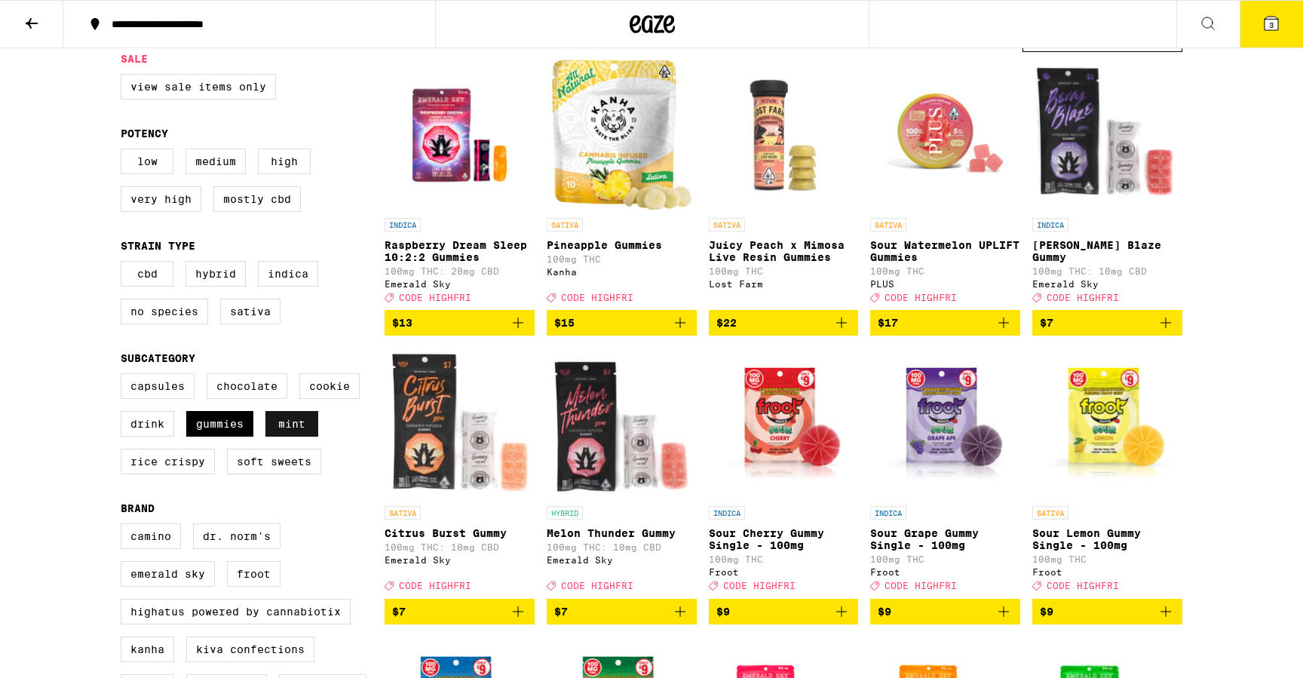
click at [301, 437] on label "Mint" at bounding box center [292, 424] width 53 height 26
click at [124, 376] on input "Mint" at bounding box center [124, 376] width 1 height 1
checkbox input "false"
click at [229, 437] on label "Gummies" at bounding box center [219, 424] width 67 height 26
click at [124, 376] on input "Gummies" at bounding box center [124, 376] width 1 height 1
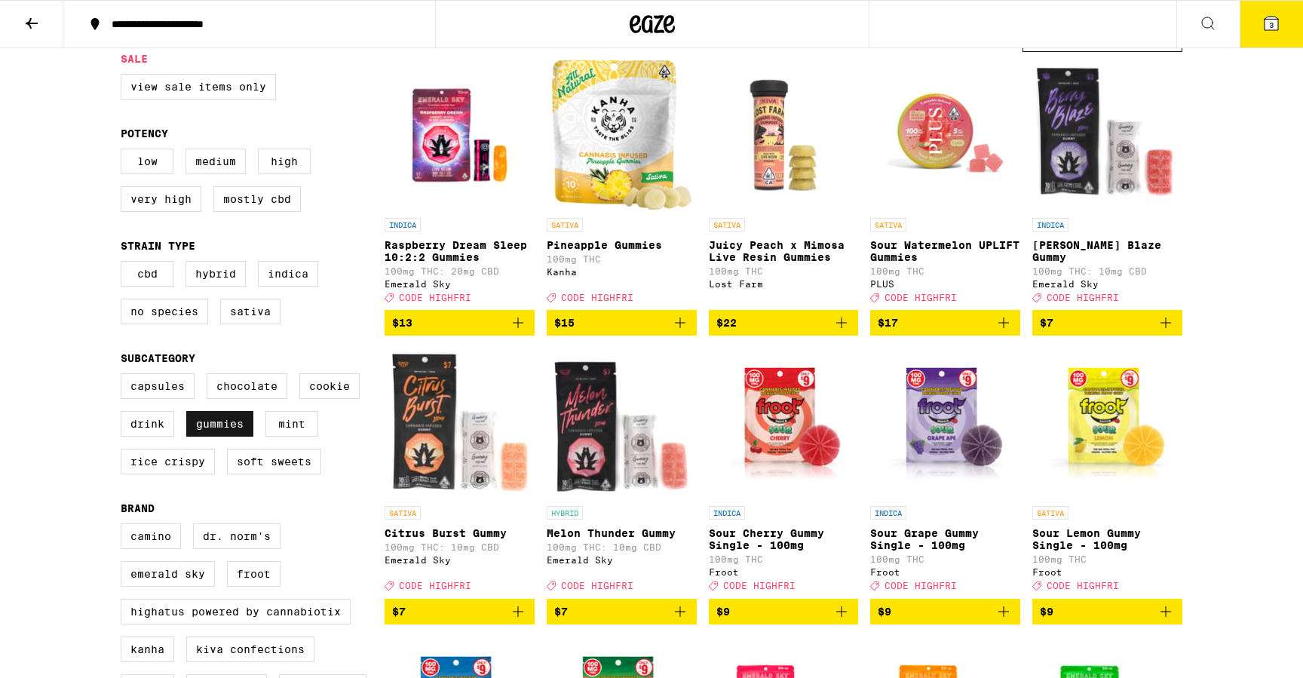
checkbox input "false"
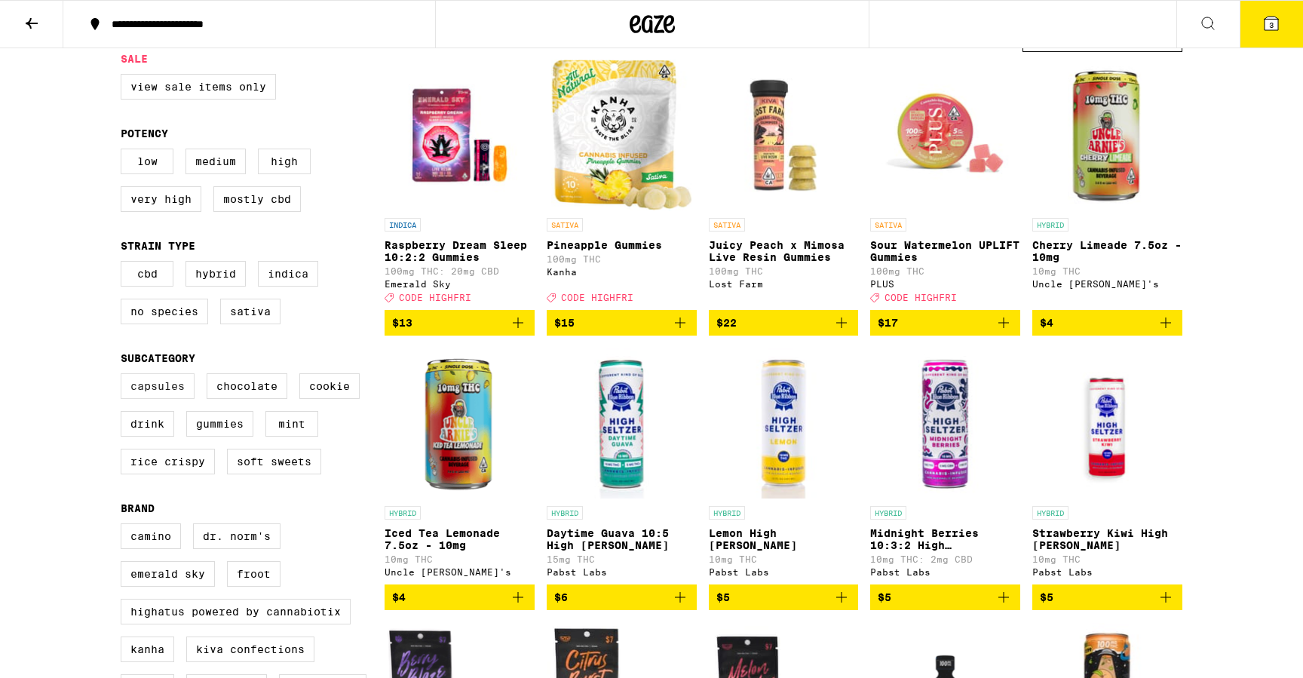
click at [172, 399] on label "Capsules" at bounding box center [158, 386] width 74 height 26
click at [124, 376] on input "Capsules" at bounding box center [124, 376] width 1 height 1
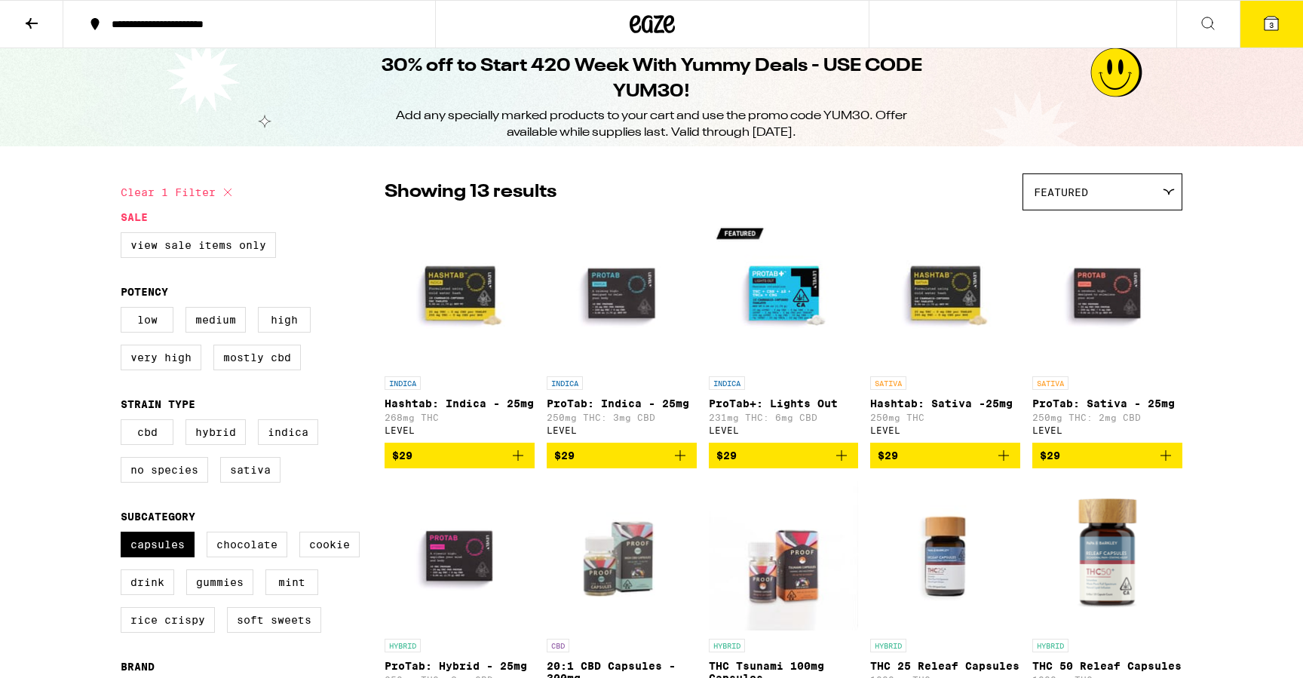
click at [226, 192] on icon at bounding box center [228, 192] width 18 height 18
checkbox input "false"
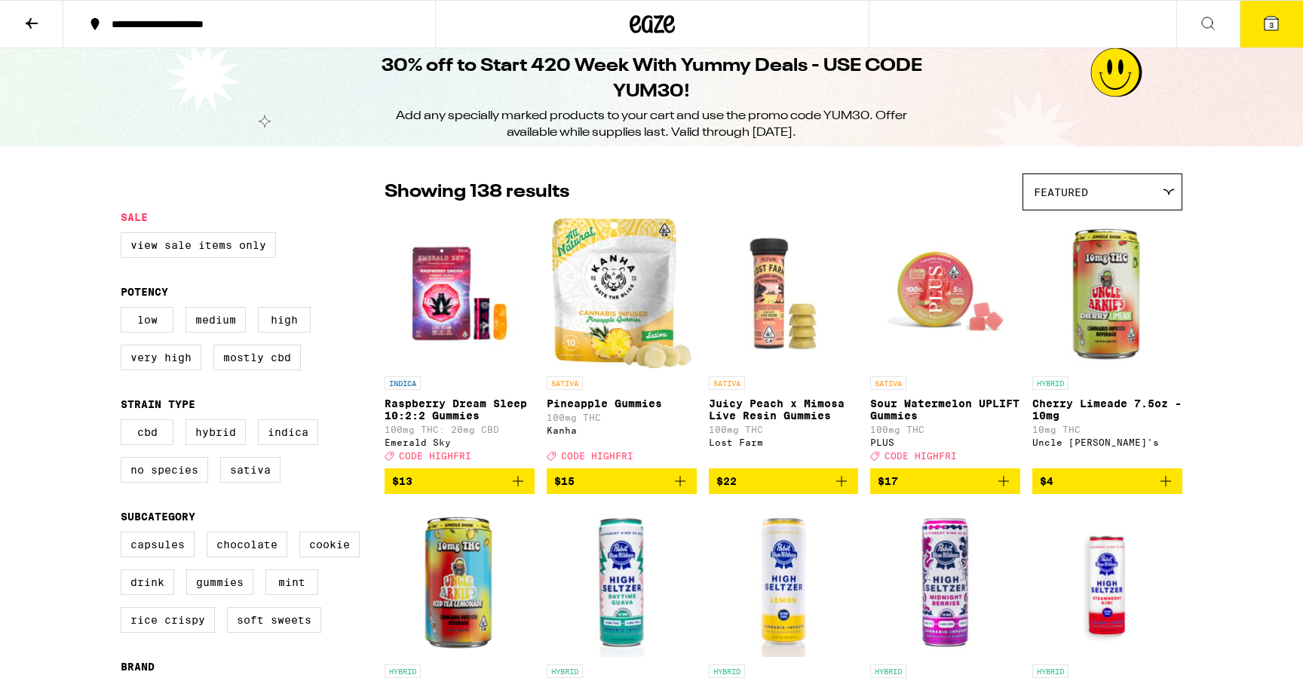
click at [29, 24] on icon at bounding box center [32, 23] width 12 height 11
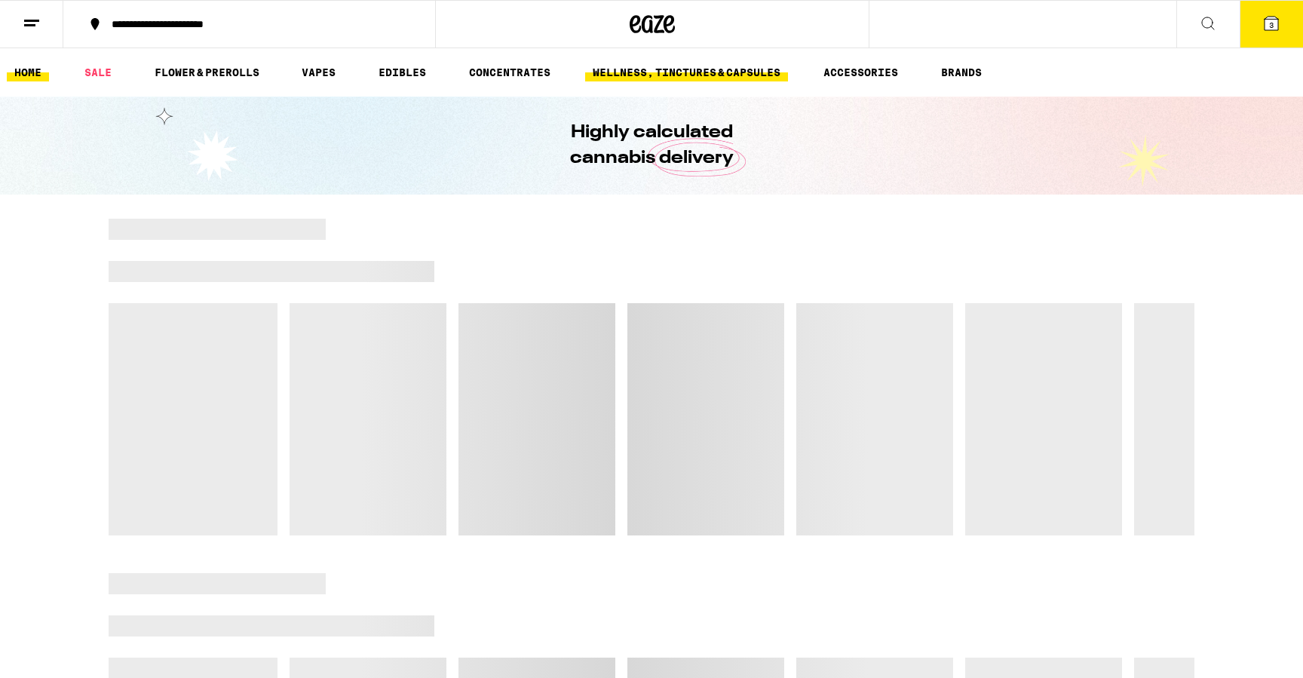
click at [694, 73] on link "WELLNESS, TINCTURES & CAPSULES" at bounding box center [686, 72] width 203 height 18
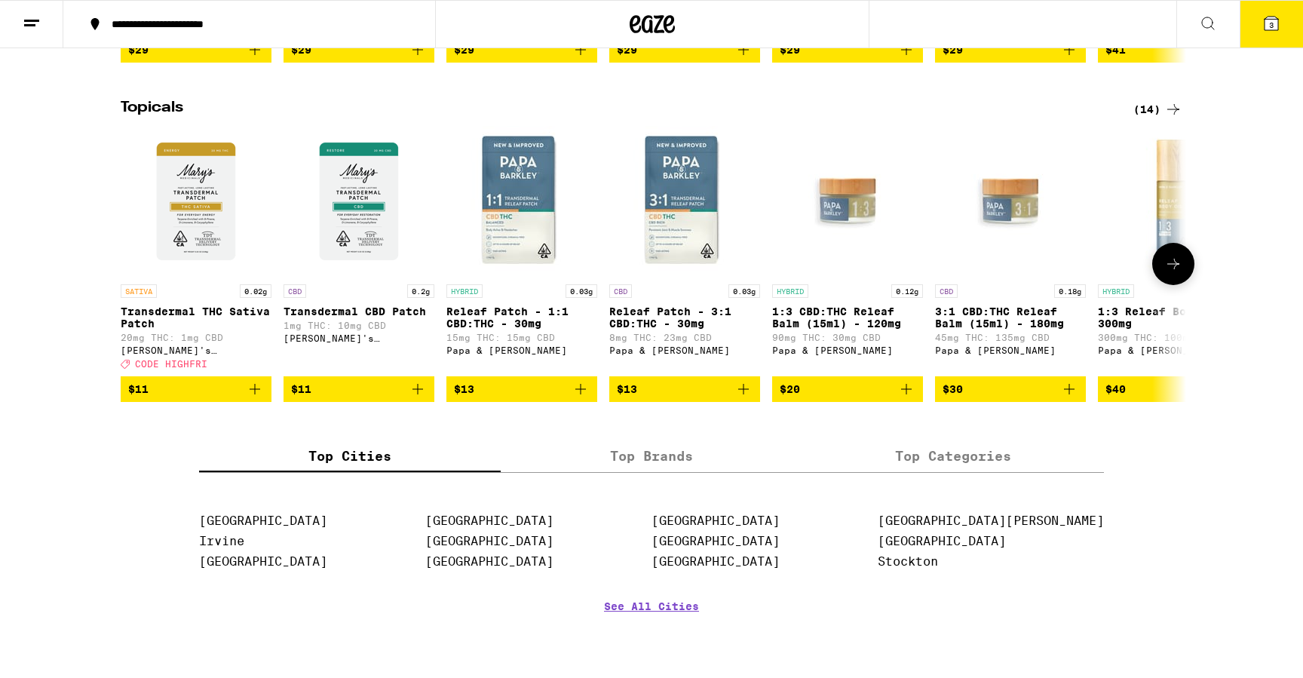
click at [199, 238] on img "Open page for Transdermal THC Sativa Patch from Mary's Medicinals" at bounding box center [196, 201] width 151 height 151
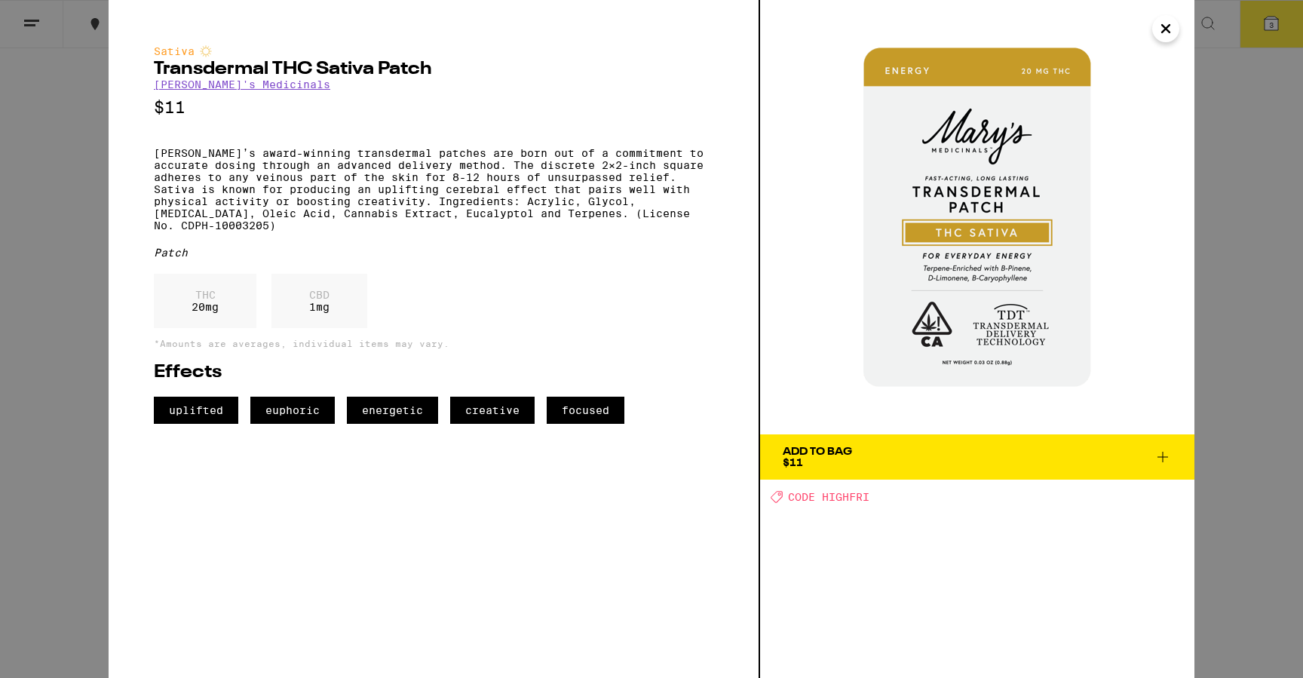
click at [1174, 35] on icon "Close" at bounding box center [1166, 28] width 18 height 23
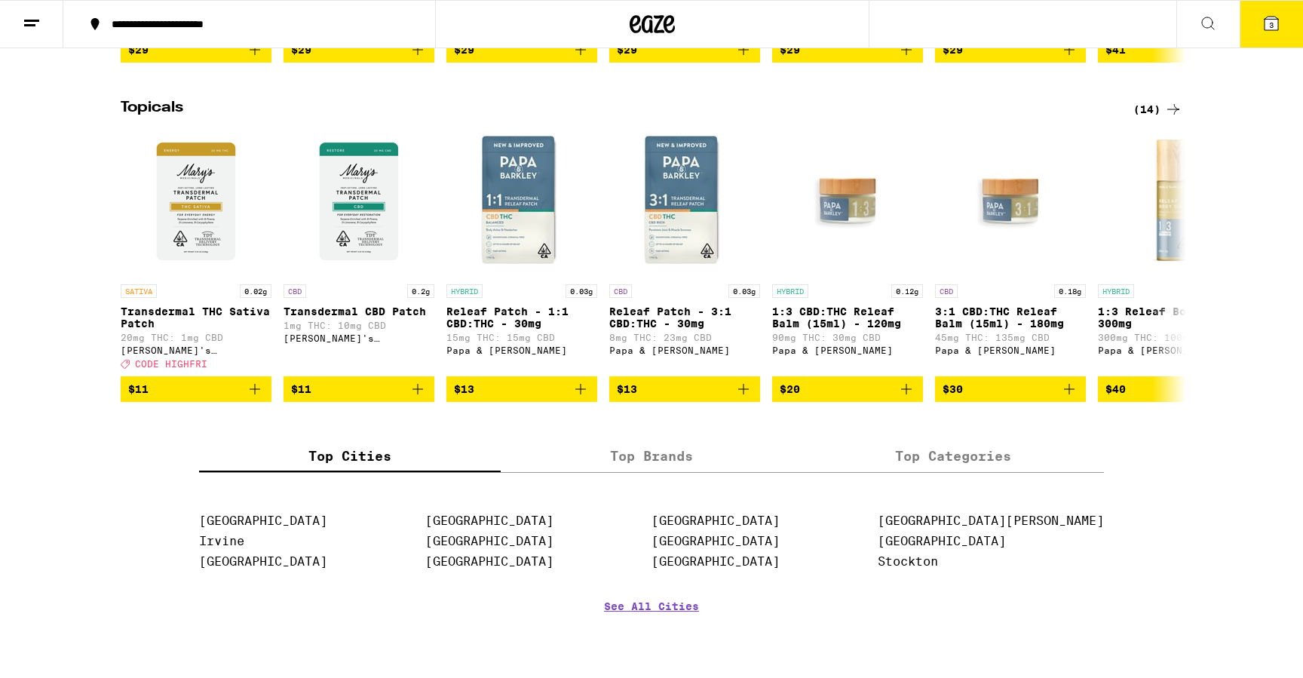
click at [1259, 140] on div "Topicals (14) SATIVA 0.02g Transdermal THC Sativa Patch 20mg THC: 1mg CBD [PERS…" at bounding box center [651, 251] width 1303 height 302
click at [1270, 22] on span "3" at bounding box center [1272, 24] width 5 height 9
